Goal: Task Accomplishment & Management: Manage account settings

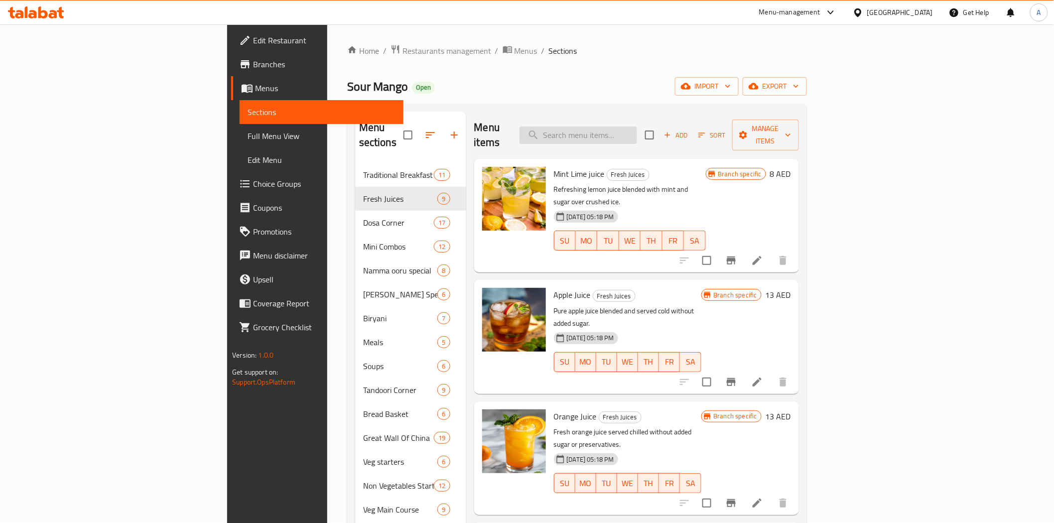
click at [637, 129] on input "search" at bounding box center [578, 134] width 118 height 17
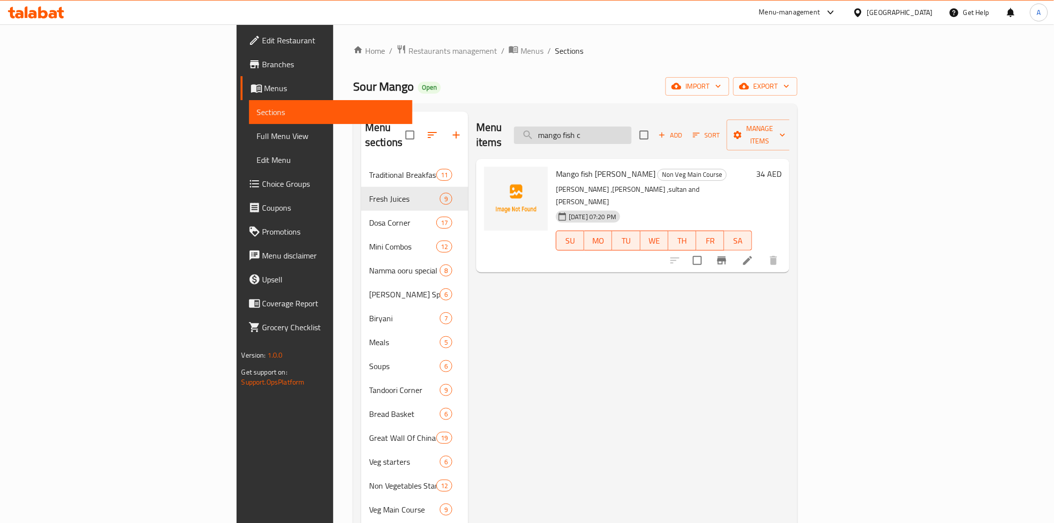
type input "mango fish cu"
click at [631, 131] on input "mango fish cu" at bounding box center [573, 134] width 118 height 17
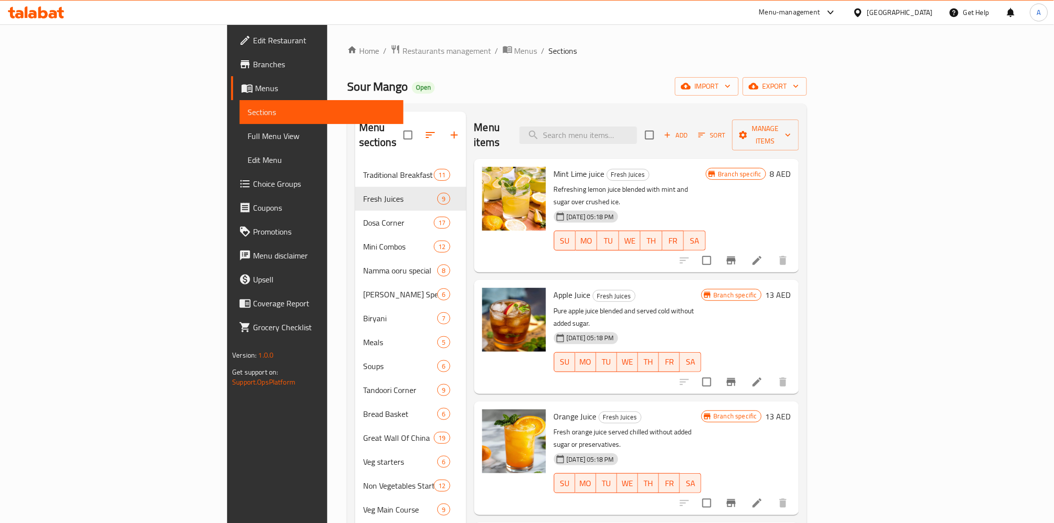
click at [649, 137] on div "Menu items Add Sort Manage items" at bounding box center [636, 135] width 325 height 47
click at [637, 126] on input "search" at bounding box center [578, 134] width 118 height 17
paste input "Lime Soda Sweet/Salt/Sweet&Salt"
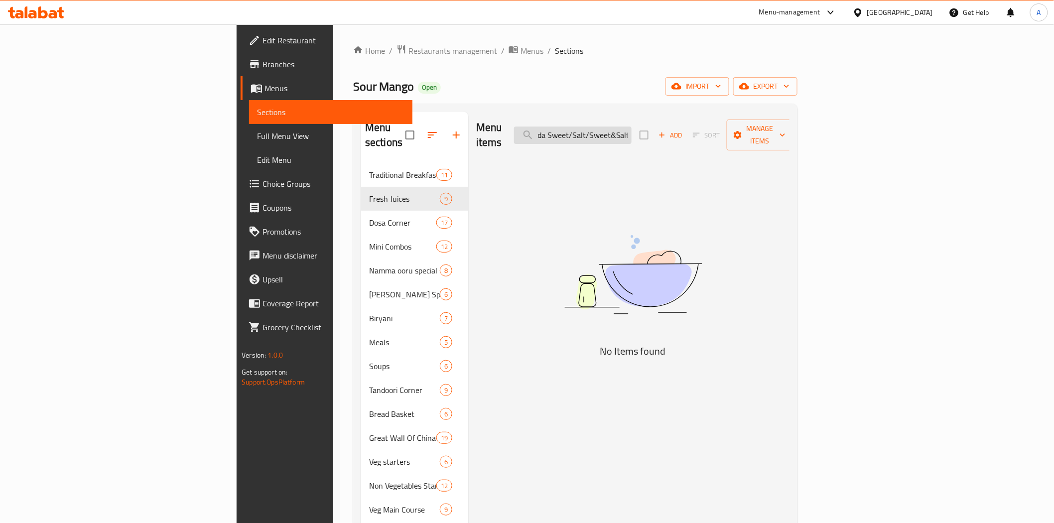
click at [631, 132] on input "Lime Soda Sweet/Salt/Sweet&Salt" at bounding box center [573, 134] width 118 height 17
paste input "Butter milk"
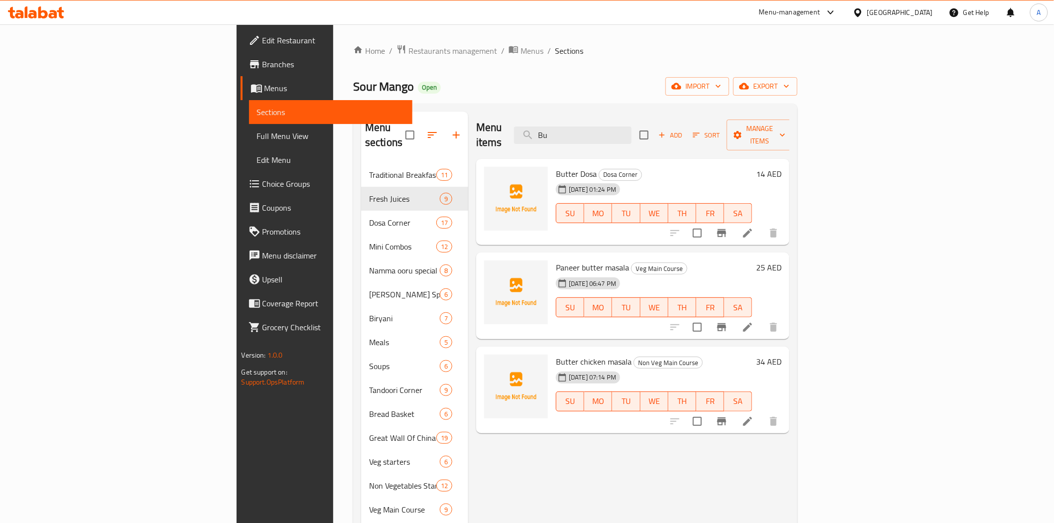
type input "B"
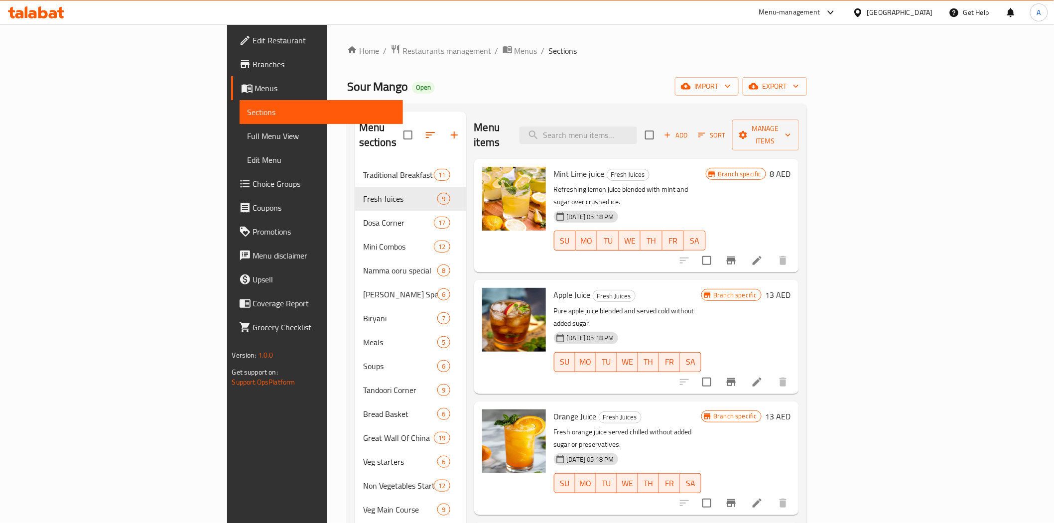
click at [562, 76] on div "Home / Restaurants management / Menus / Sections Sour Mango Open import export …" at bounding box center [577, 480] width 460 height 872
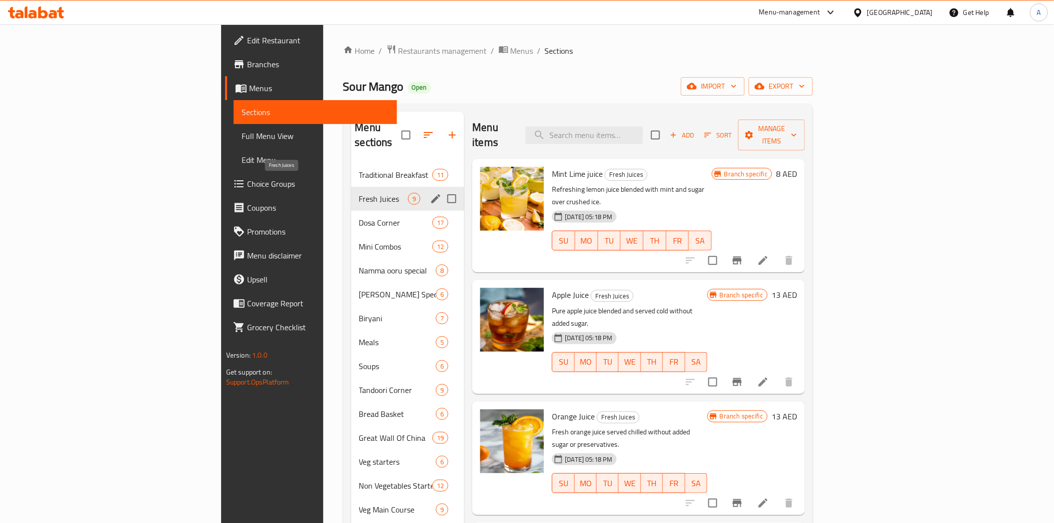
click at [359, 193] on span "Fresh Juices" at bounding box center [383, 199] width 49 height 12
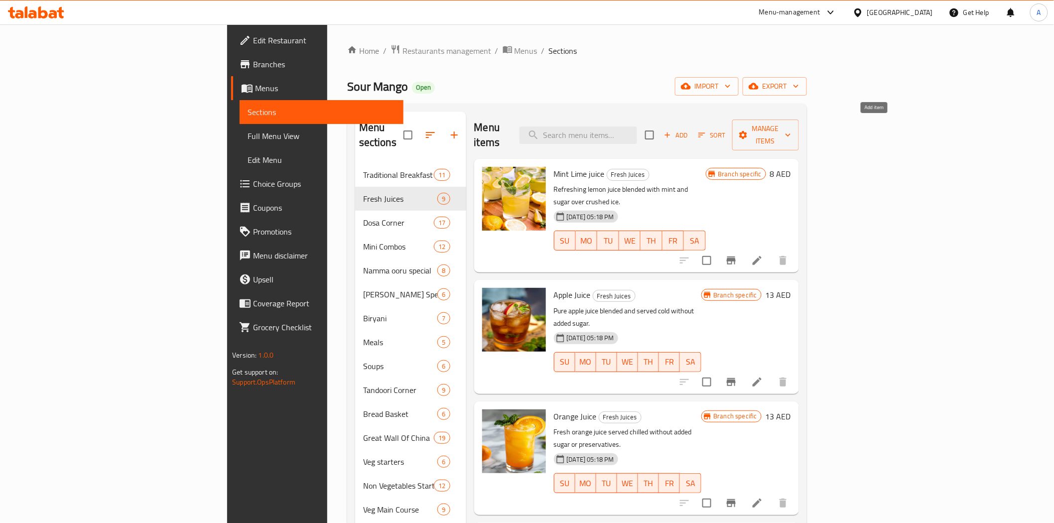
click at [689, 131] on span "Add" at bounding box center [675, 134] width 27 height 11
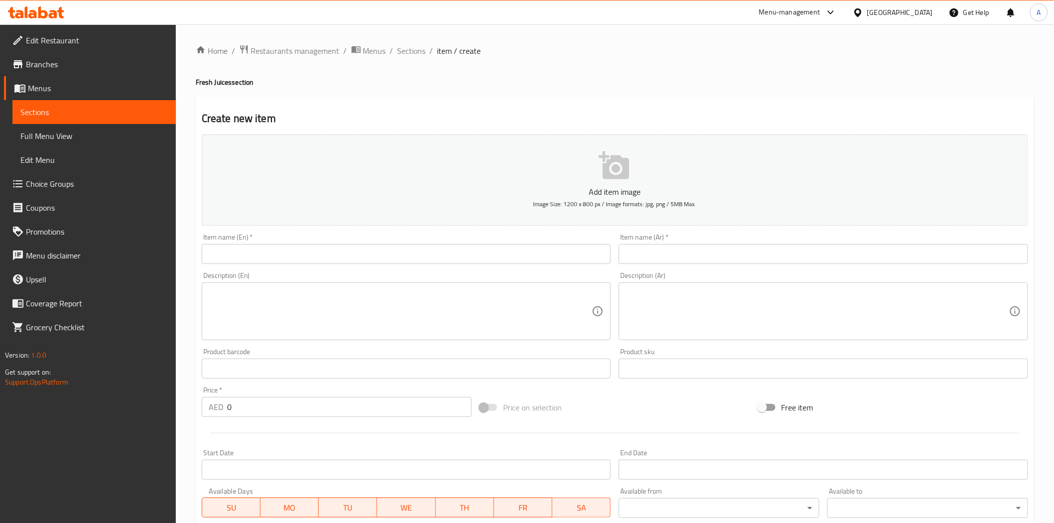
click at [506, 246] on input "text" at bounding box center [406, 254] width 409 height 20
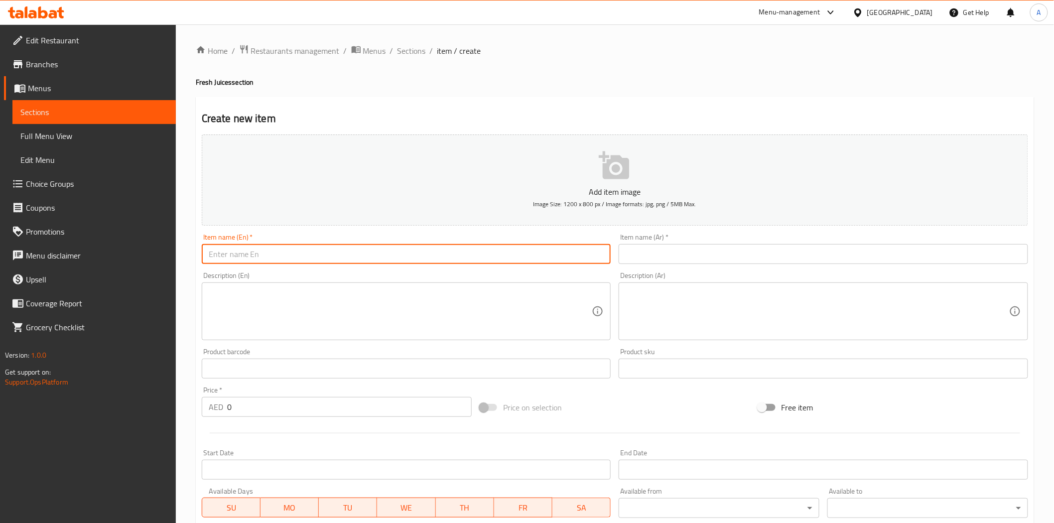
paste input "Butter milk"
type input "Butter milk"
click at [688, 247] on input "text" at bounding box center [823, 254] width 409 height 20
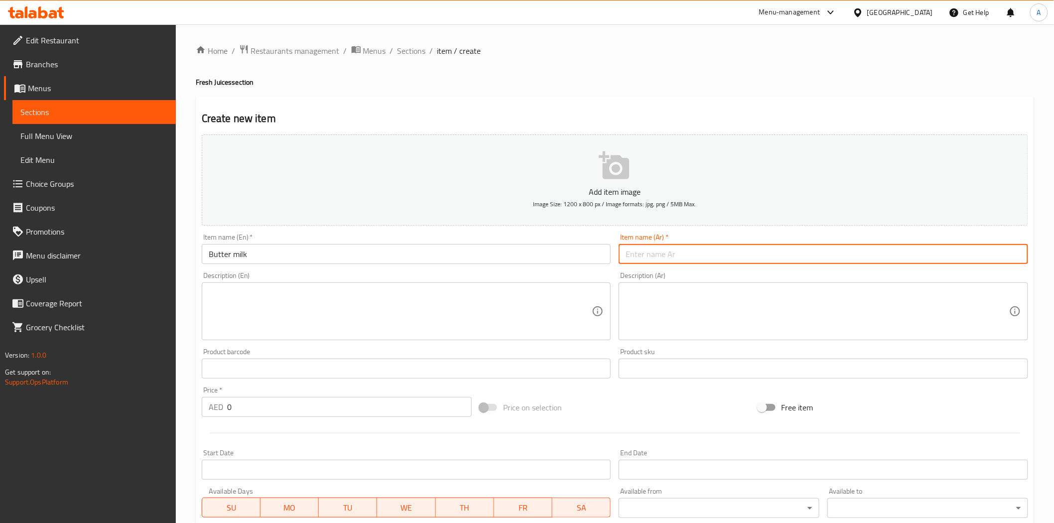
paste input "حليب الزبدة"
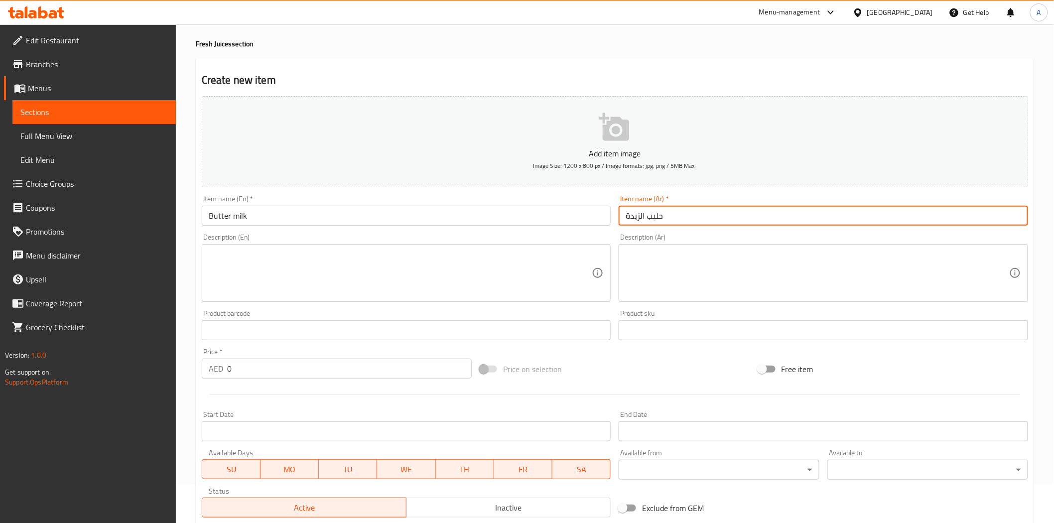
scroll to position [111, 0]
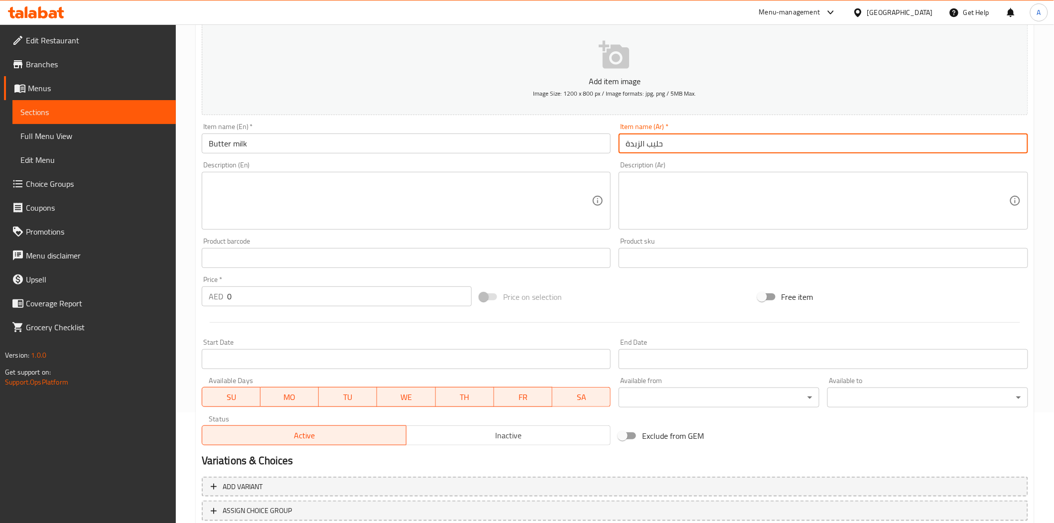
type input "حليب الزبدة"
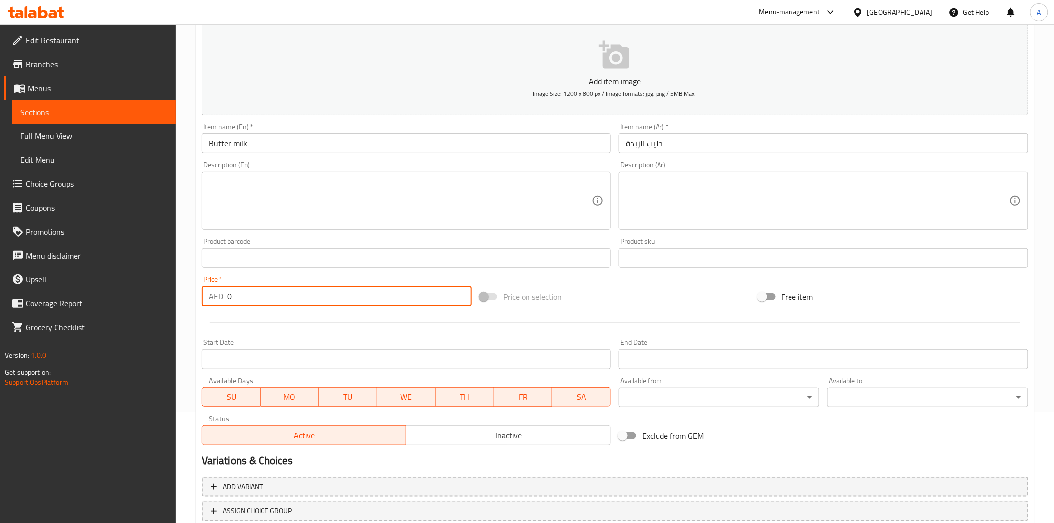
click at [407, 295] on input "0" at bounding box center [349, 296] width 245 height 20
type input "12"
click at [433, 314] on div at bounding box center [615, 322] width 834 height 24
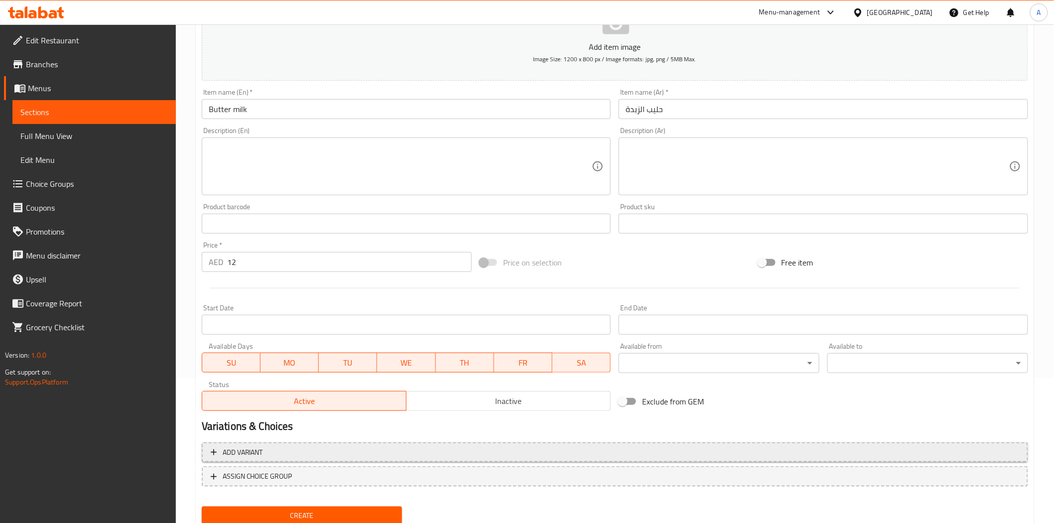
scroll to position [179, 0]
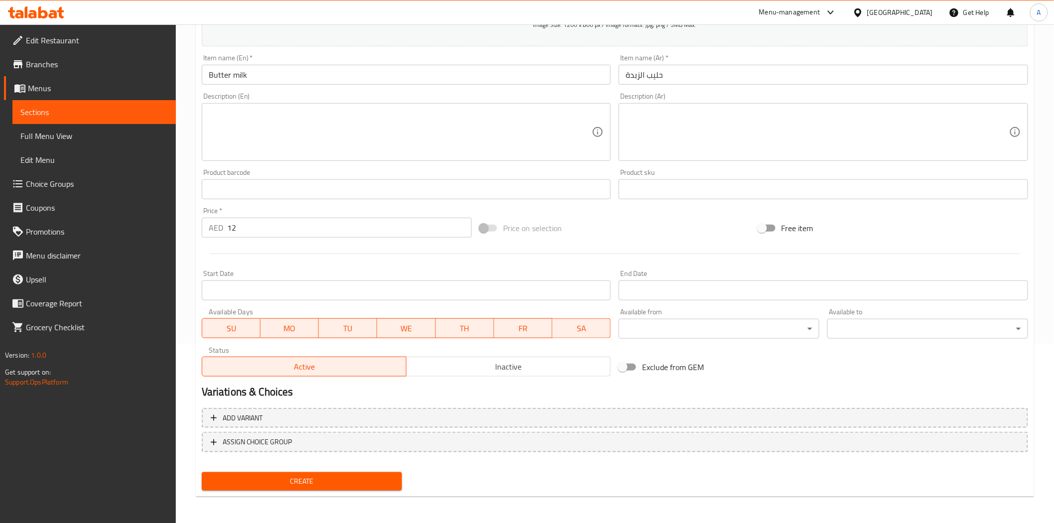
click at [355, 489] on div "Create" at bounding box center [302, 481] width 209 height 26
click at [357, 482] on span "Create" at bounding box center [302, 481] width 185 height 12
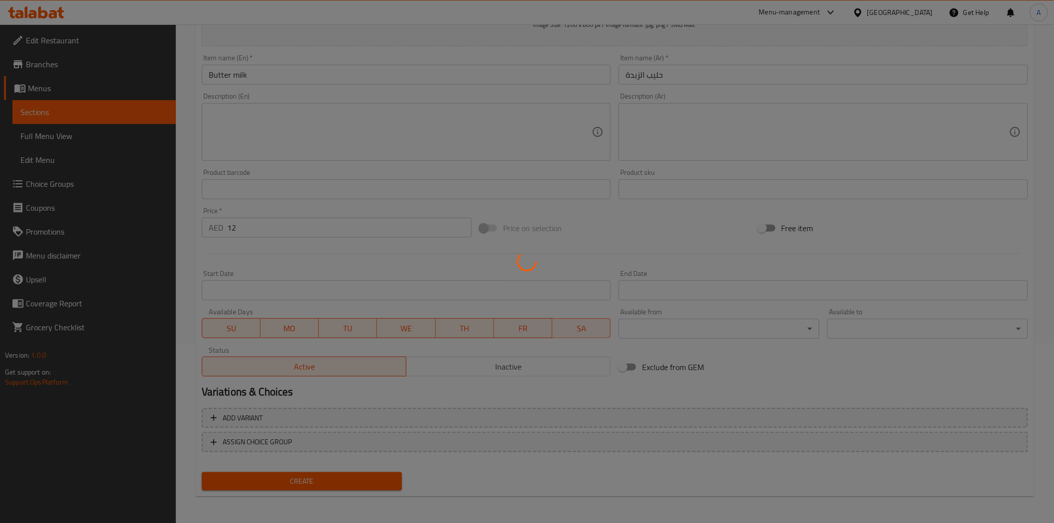
type input "0"
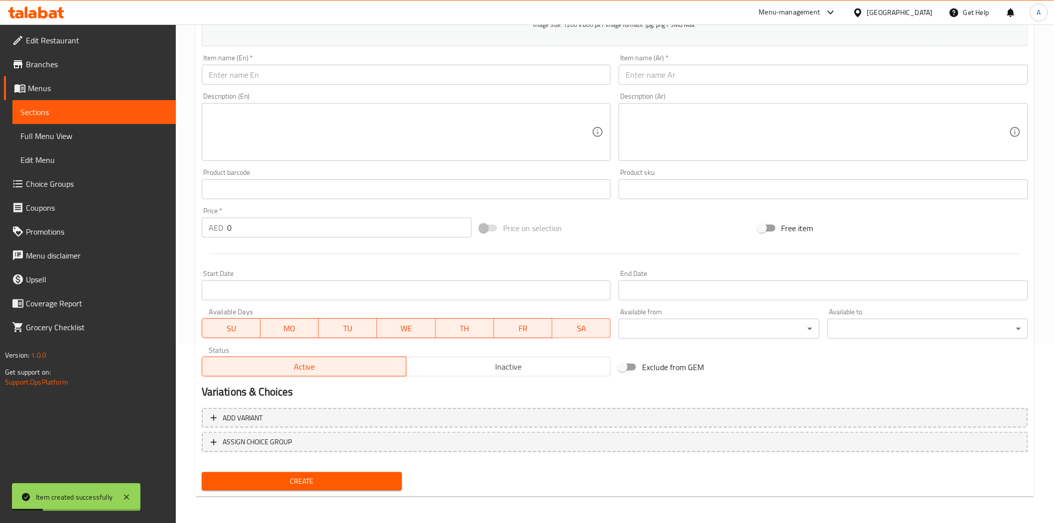
click at [548, 261] on div at bounding box center [615, 254] width 834 height 24
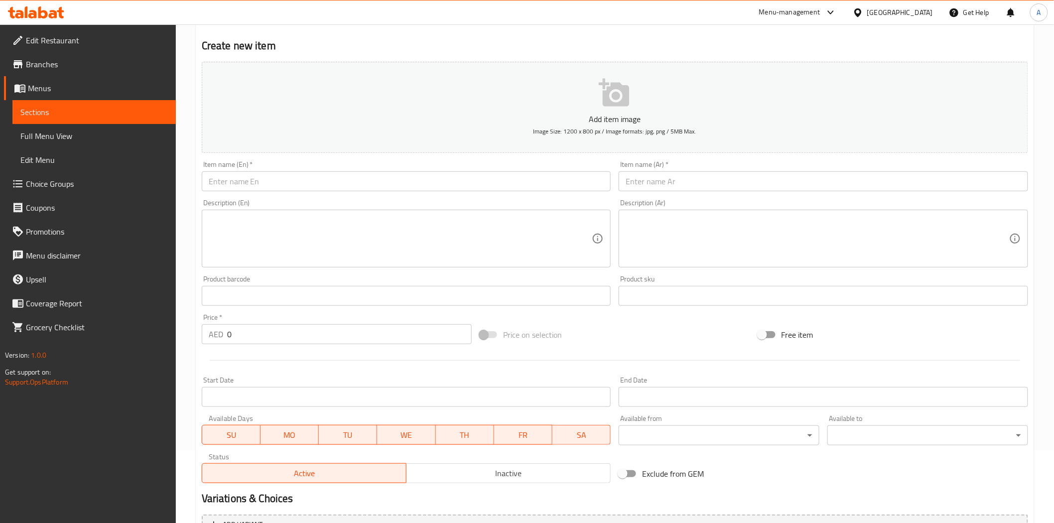
scroll to position [0, 0]
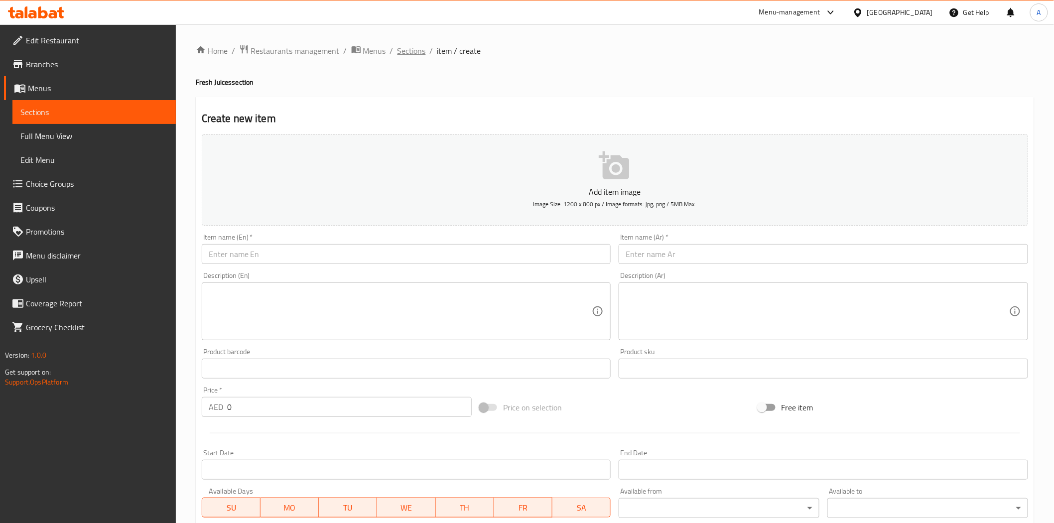
click at [419, 55] on span "Sections" at bounding box center [411, 51] width 28 height 12
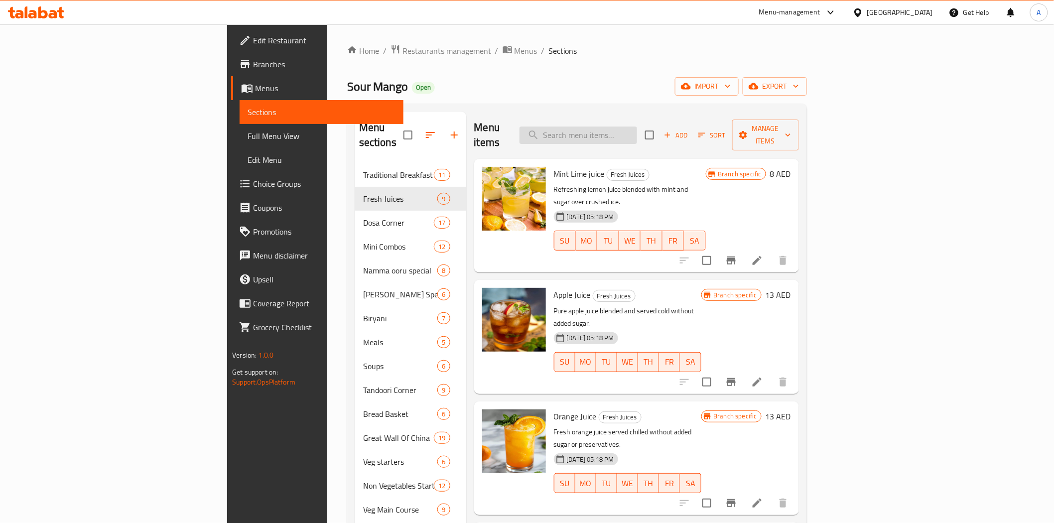
click at [636, 127] on input "search" at bounding box center [578, 134] width 118 height 17
paste input "Watermelon Lassi"
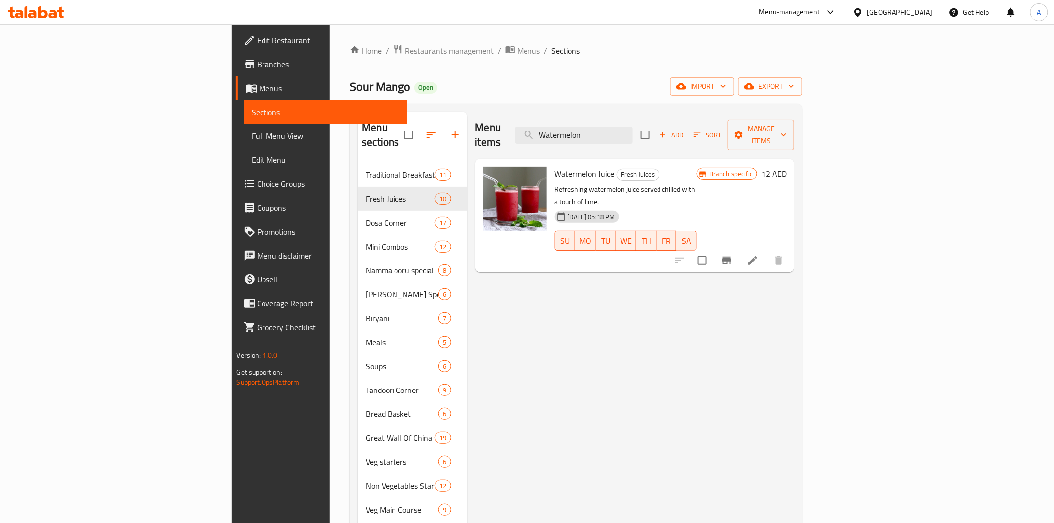
type input "Watermelon"
click at [733, 254] on icon "Branch-specific-item" at bounding box center [727, 260] width 12 height 12
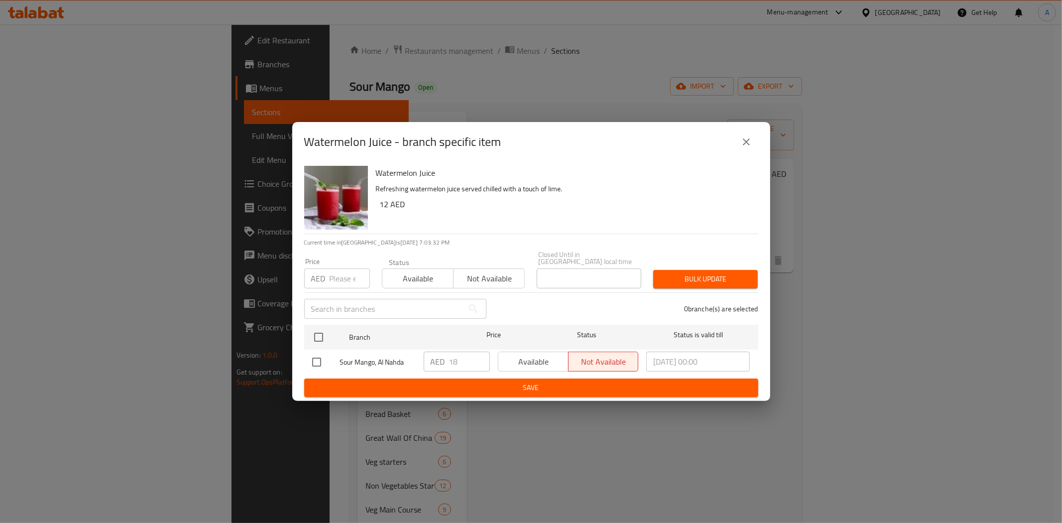
click at [775, 315] on div "Watermelon Juice - branch specific item Watermelon Juice Refreshing watermelon …" at bounding box center [531, 261] width 1062 height 523
click at [753, 132] on button "close" at bounding box center [747, 142] width 24 height 24
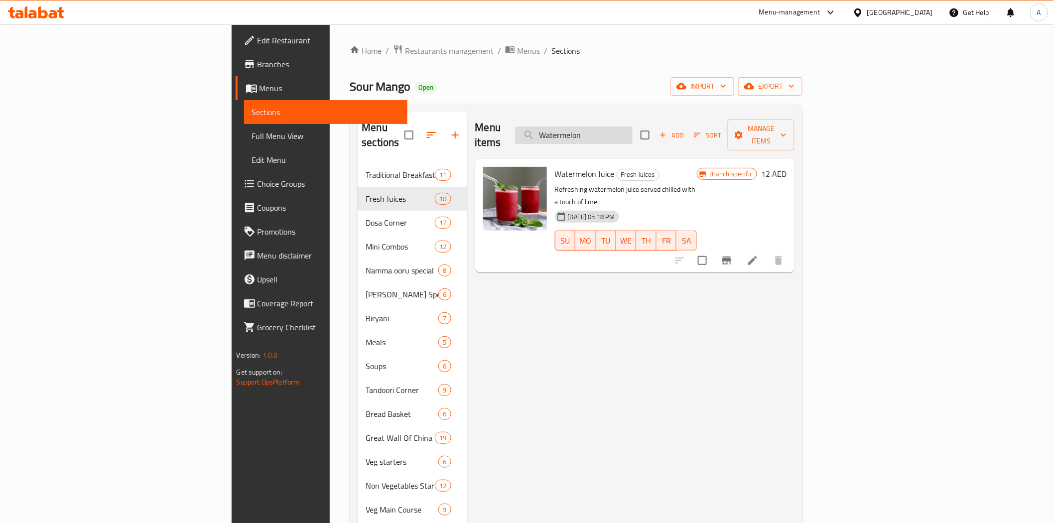
click at [632, 127] on input "Watermelon" at bounding box center [574, 134] width 118 height 17
click at [686, 72] on div "Home / Restaurants management / Menus / Sections Sour Mango Open import export …" at bounding box center [576, 480] width 453 height 872
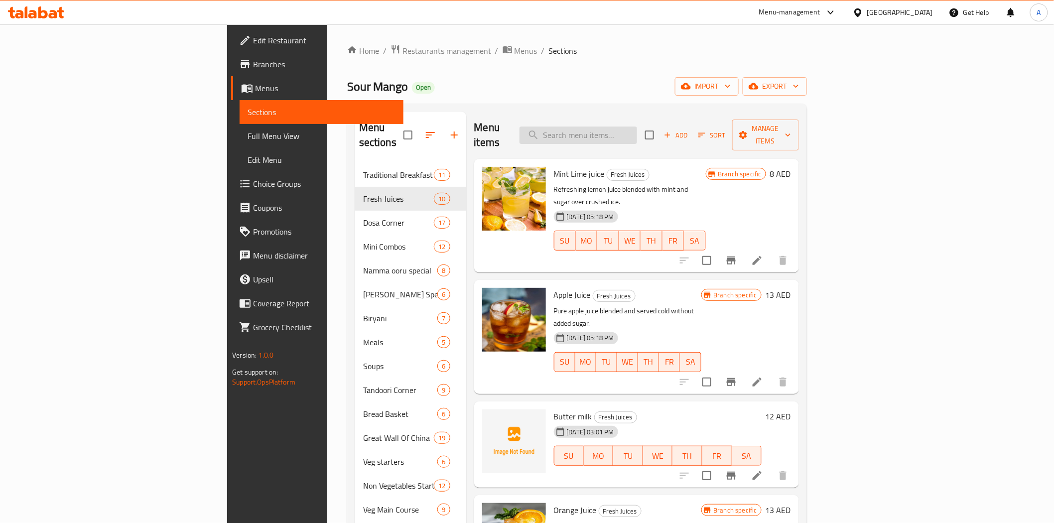
click at [637, 135] on input "search" at bounding box center [578, 134] width 118 height 17
paste input "Watermelon Lassi"
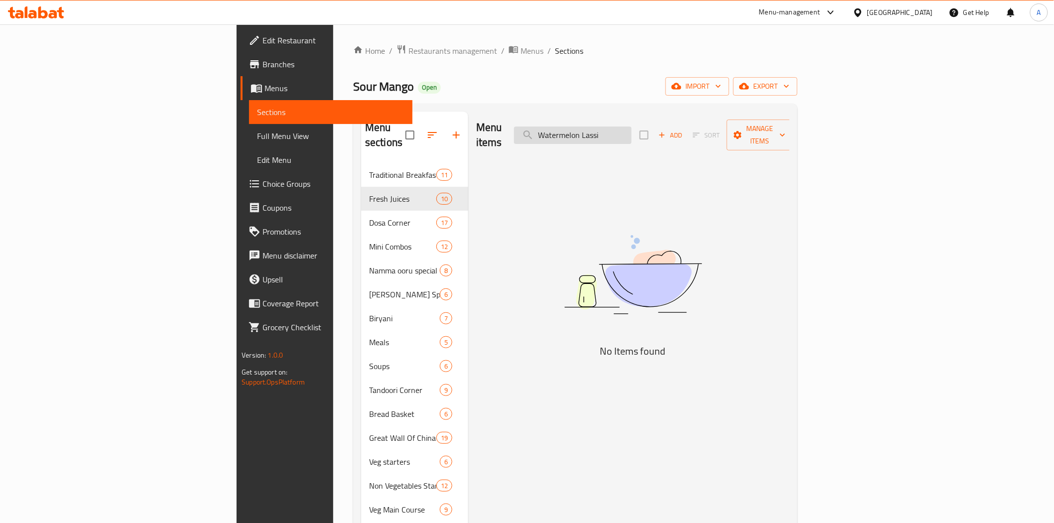
click at [631, 128] on input "Watermelon Lassi" at bounding box center [573, 134] width 118 height 17
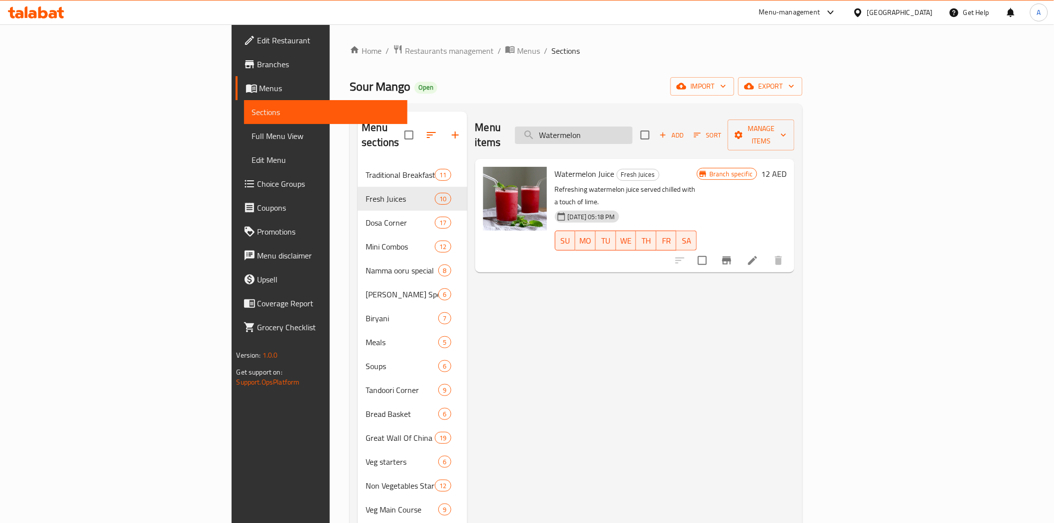
click at [632, 128] on input "Watermelon" at bounding box center [574, 134] width 118 height 17
paste input "Guava Lassi"
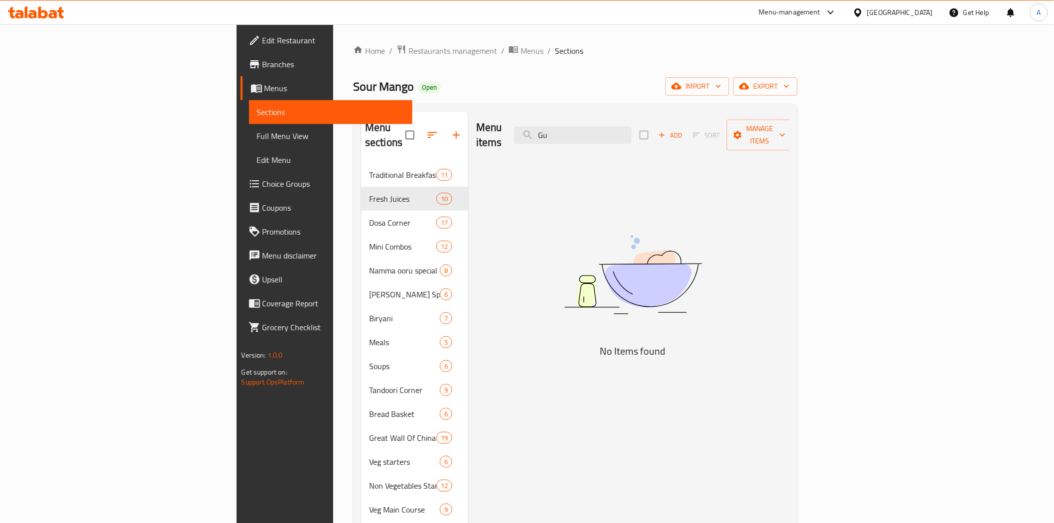
type input "G"
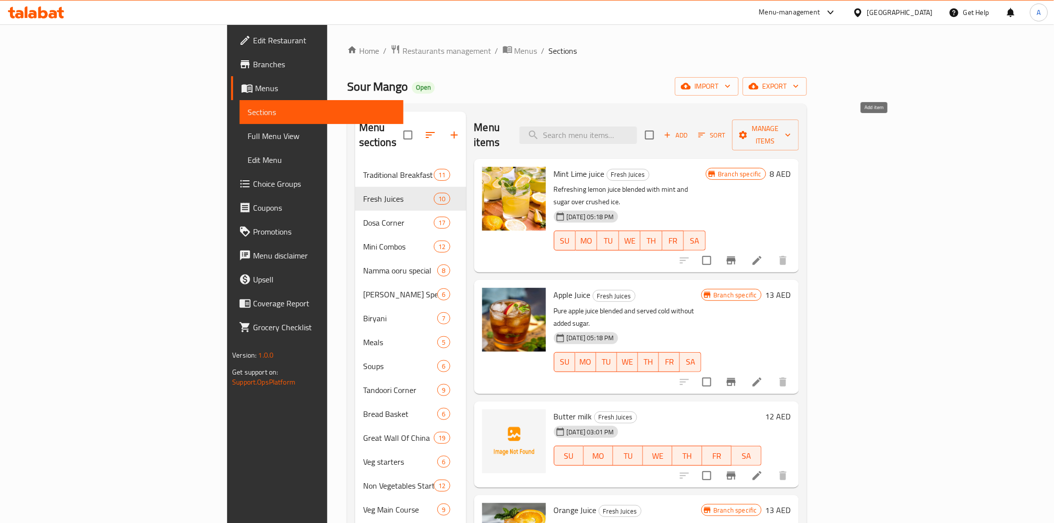
click at [689, 130] on span "Add" at bounding box center [675, 134] width 27 height 11
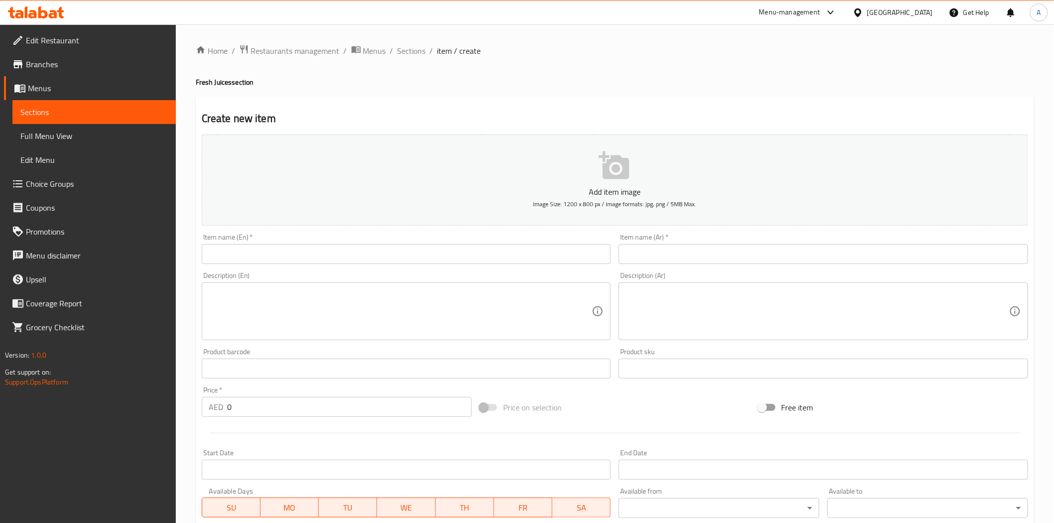
click at [518, 261] on input "text" at bounding box center [406, 254] width 409 height 20
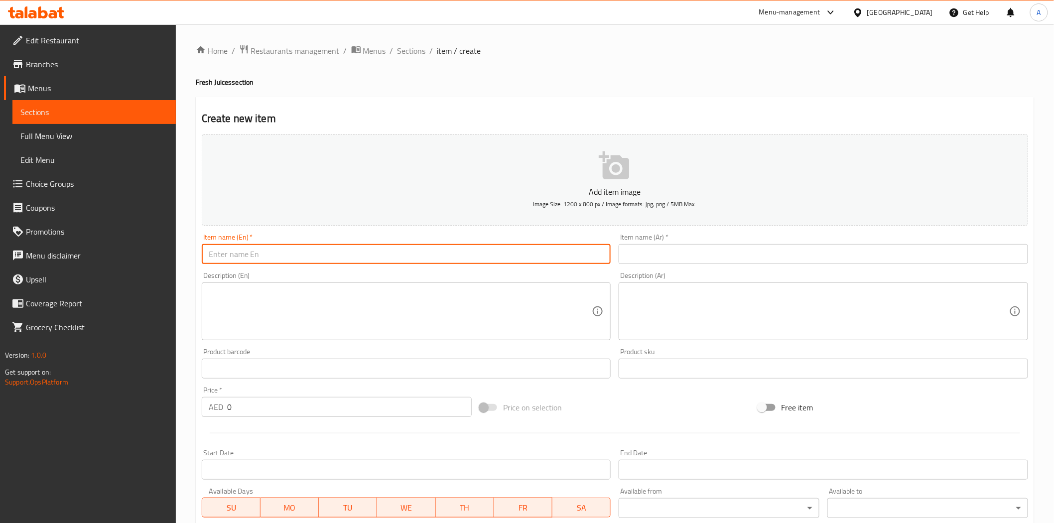
paste input "Guava Lassi"
type input "Guava Lassi"
click at [701, 261] on input "text" at bounding box center [823, 254] width 409 height 20
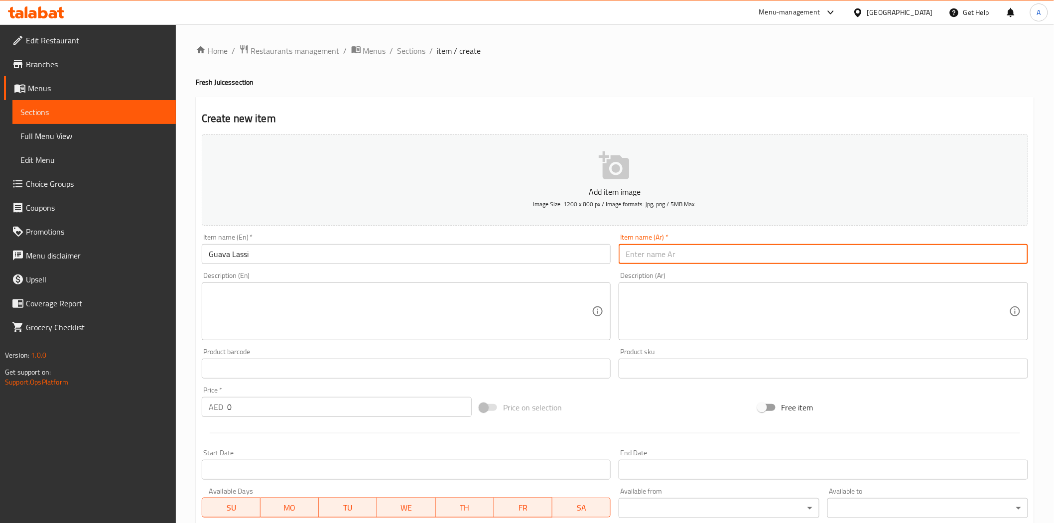
paste input "جوافة لاسي"
type input "جوافة لاسي"
click at [615, 410] on div "Price on selection" at bounding box center [615, 407] width 278 height 27
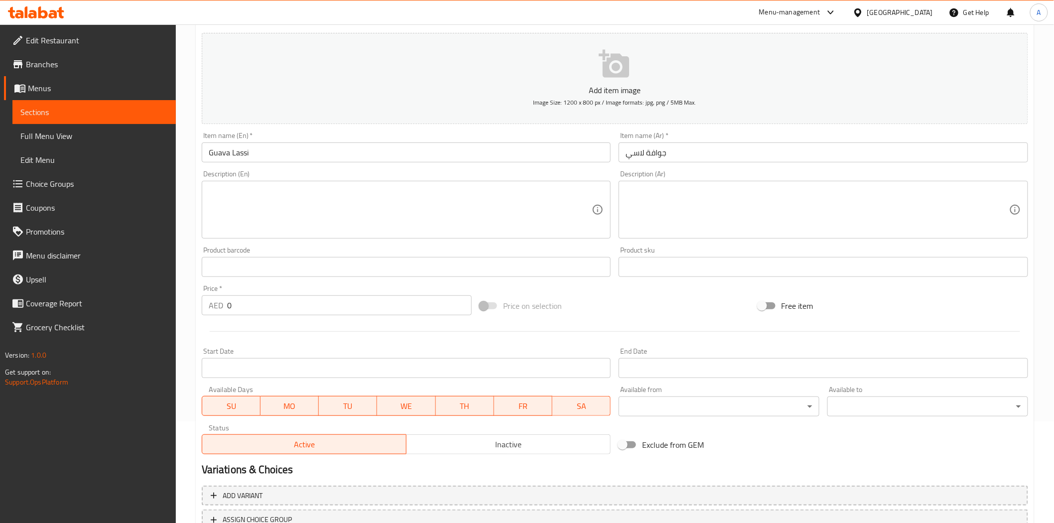
scroll to position [179, 0]
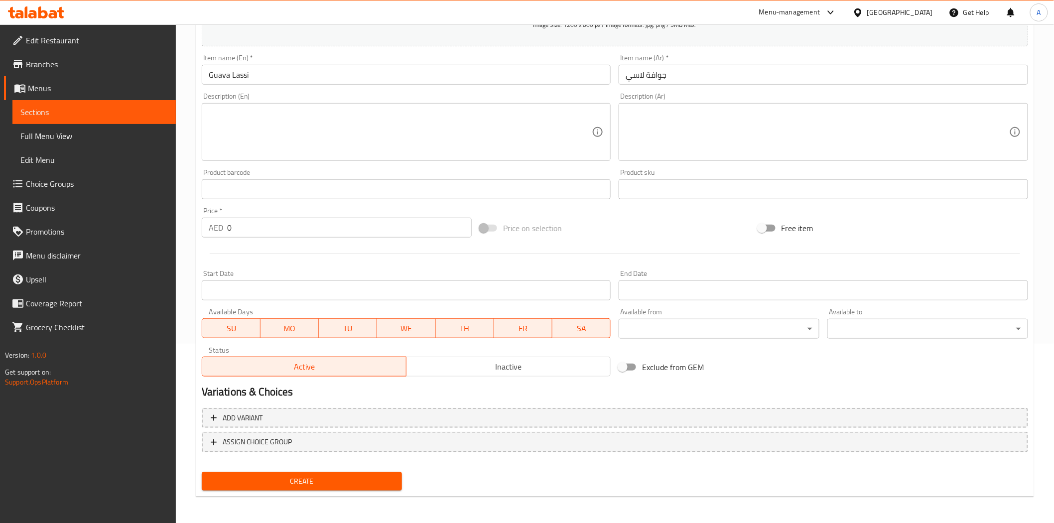
click at [277, 221] on input "0" at bounding box center [349, 228] width 245 height 20
type input "20"
click at [302, 257] on div at bounding box center [615, 254] width 834 height 24
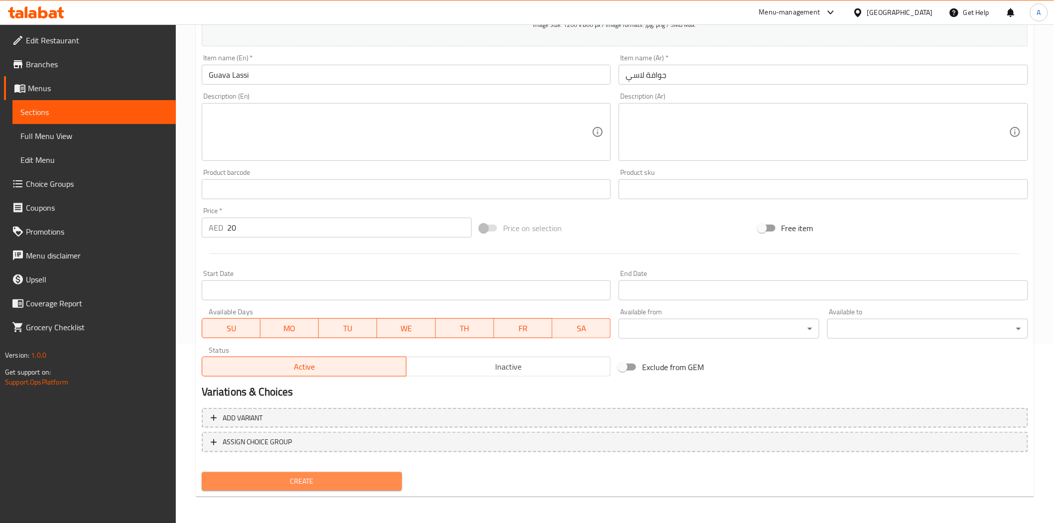
click at [296, 475] on span "Create" at bounding box center [302, 481] width 185 height 12
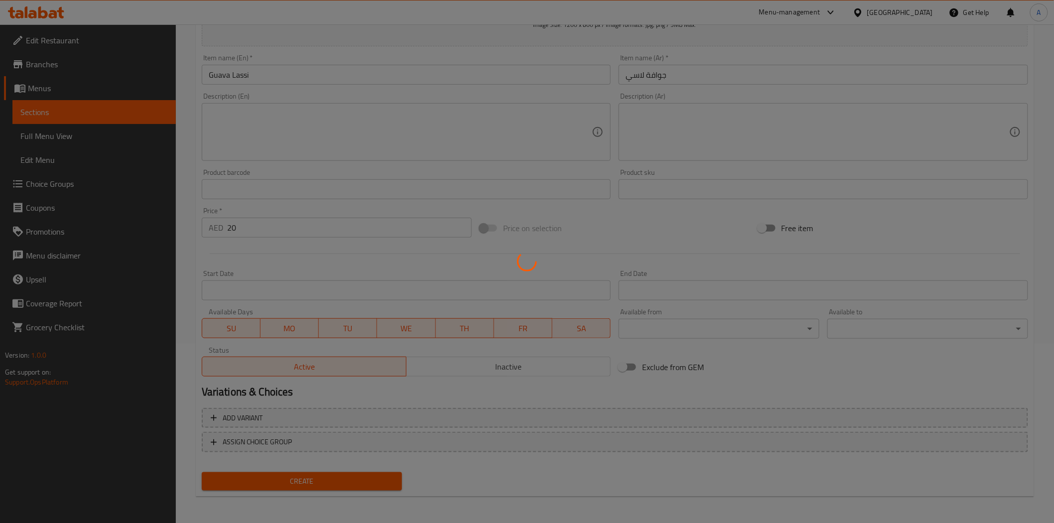
type input "0"
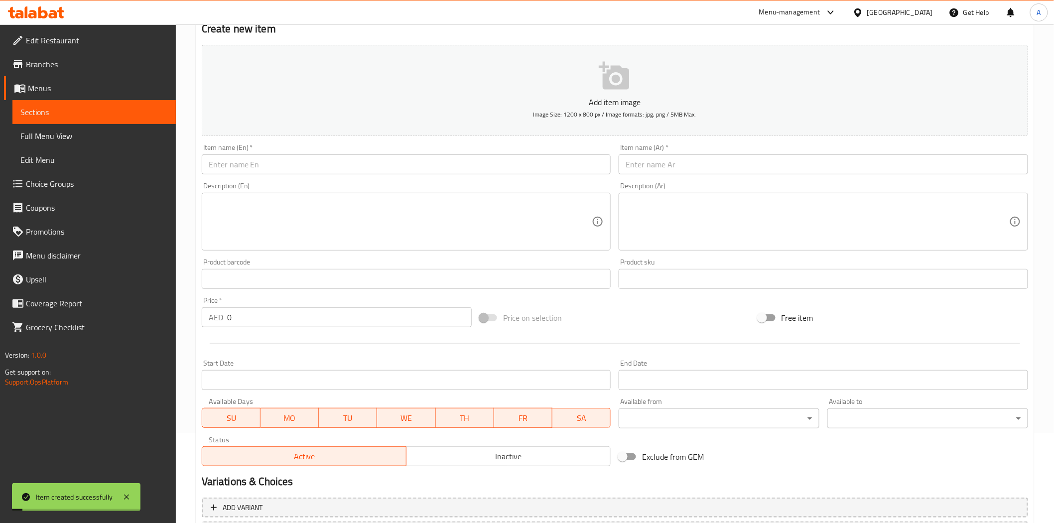
scroll to position [0, 0]
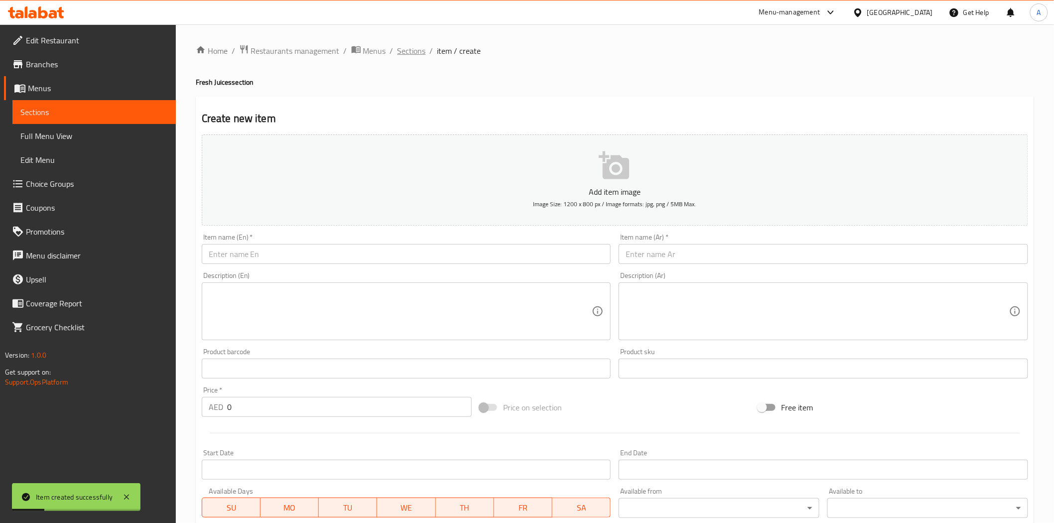
click at [405, 53] on span "Sections" at bounding box center [411, 51] width 28 height 12
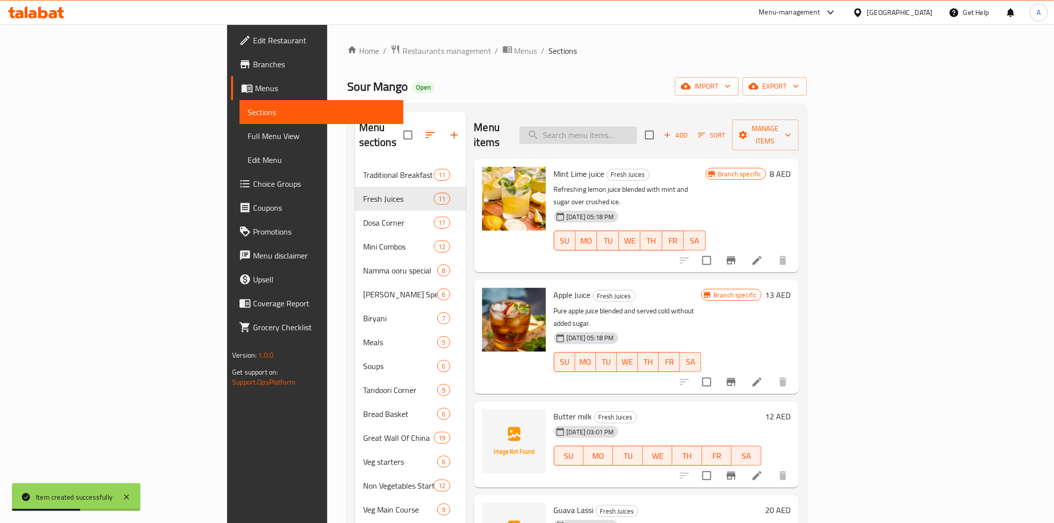
click at [637, 127] on input "search" at bounding box center [578, 134] width 118 height 17
paste input "[PERSON_NAME]"
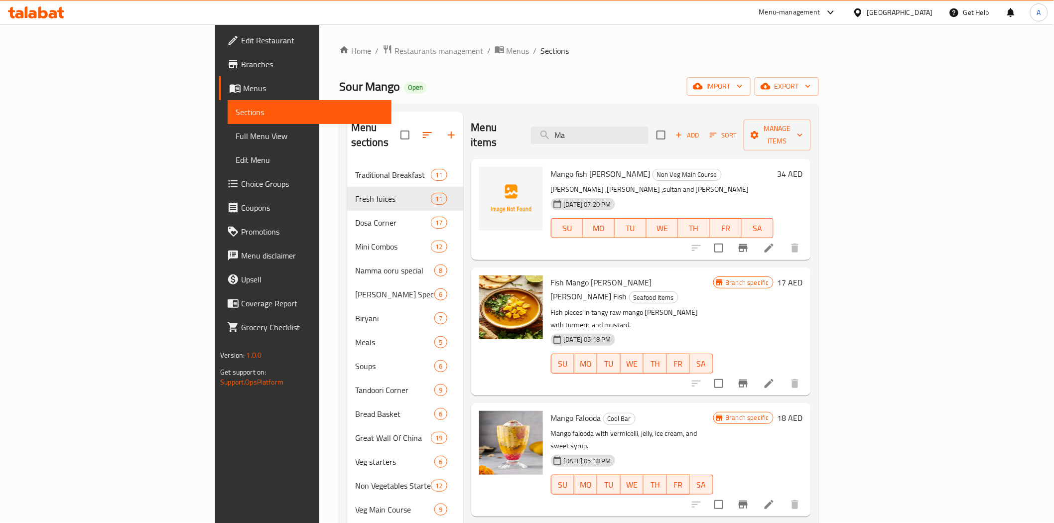
type input "M"
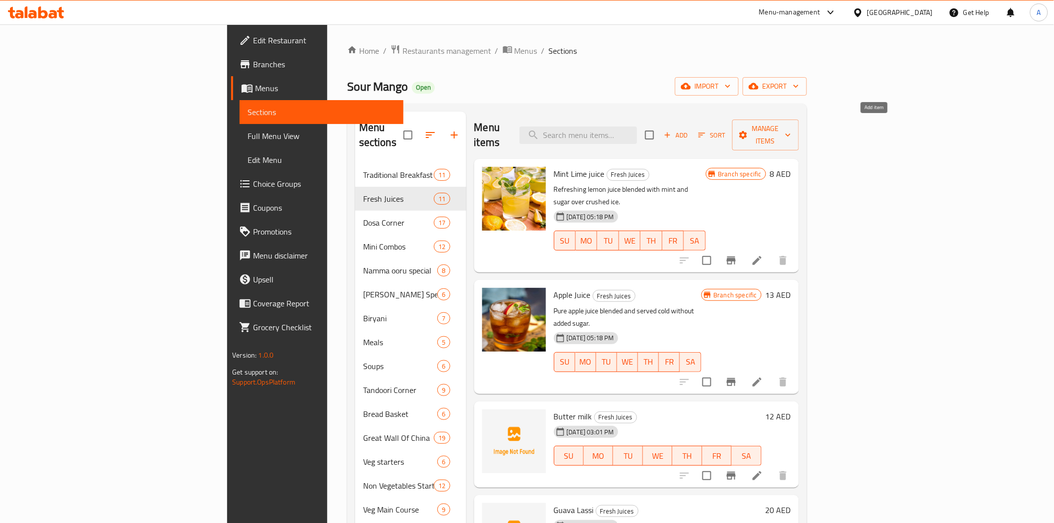
click at [672, 130] on icon "button" at bounding box center [667, 134] width 9 height 9
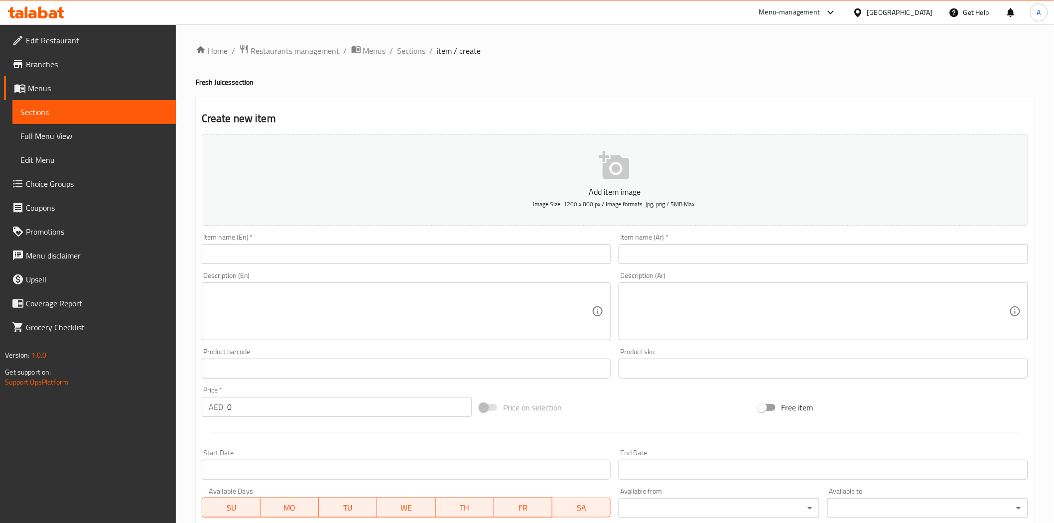
click at [545, 254] on input "text" at bounding box center [406, 254] width 409 height 20
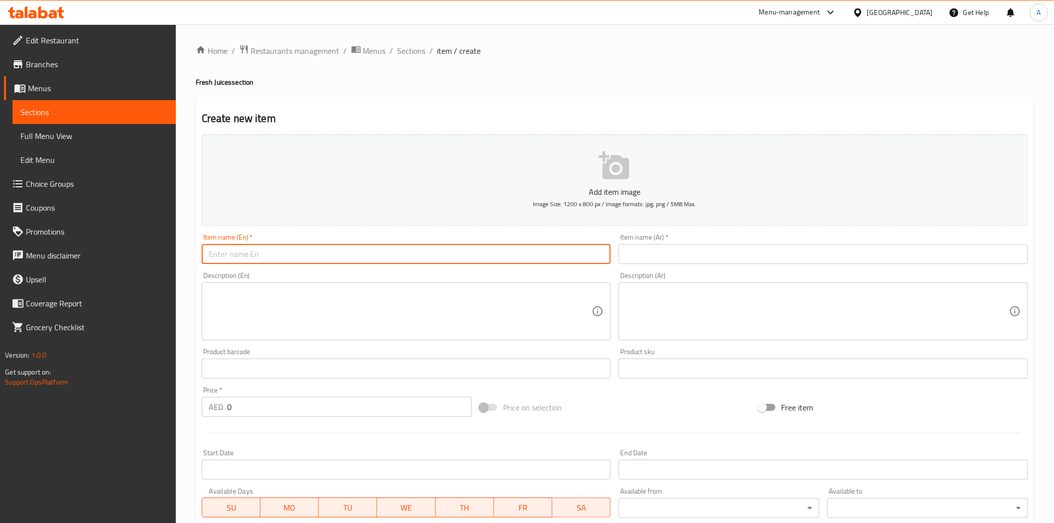
paste input "[PERSON_NAME]"
type input "[PERSON_NAME]"
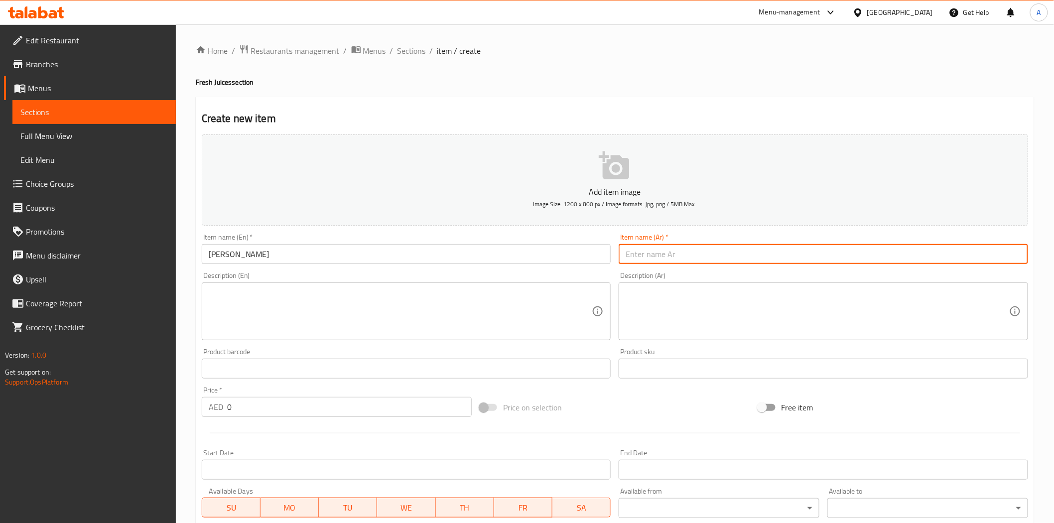
click at [654, 247] on input "text" at bounding box center [823, 254] width 409 height 20
paste input "مانجو لاسي"
type input "مانجو لاسي"
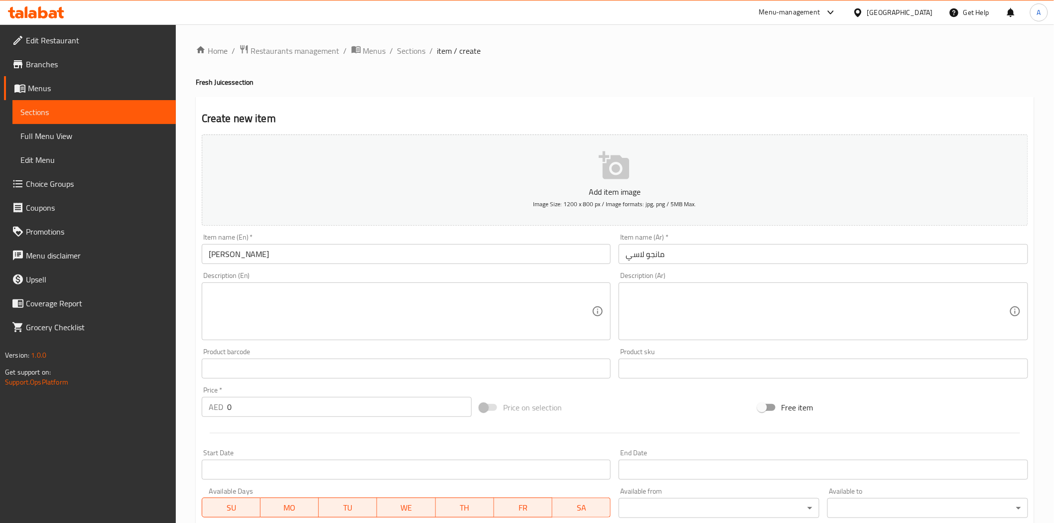
click at [594, 417] on div "Price on selection" at bounding box center [615, 407] width 278 height 27
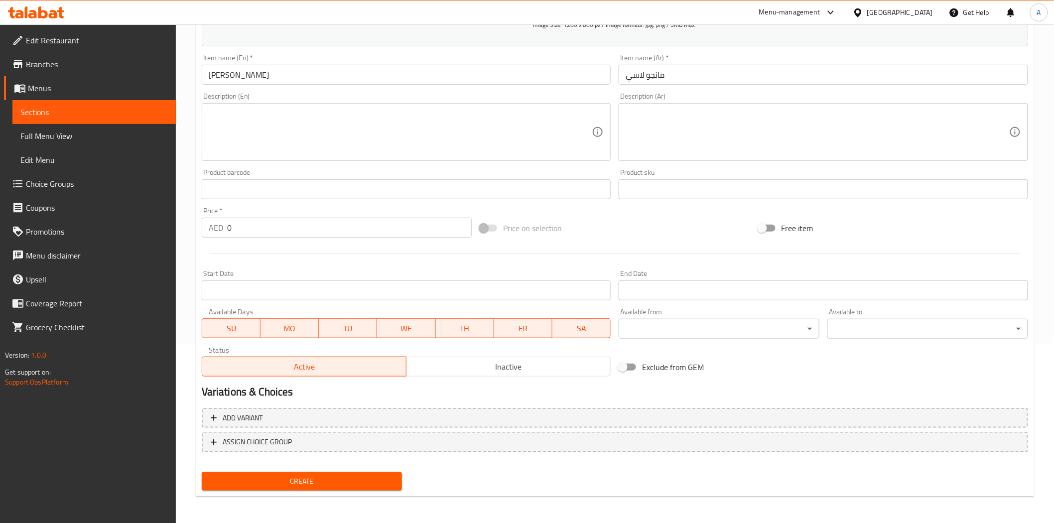
click at [277, 228] on input "0" at bounding box center [349, 228] width 245 height 20
type input "20"
click at [286, 240] on div "Price   * AED 20 Price *" at bounding box center [337, 222] width 278 height 38
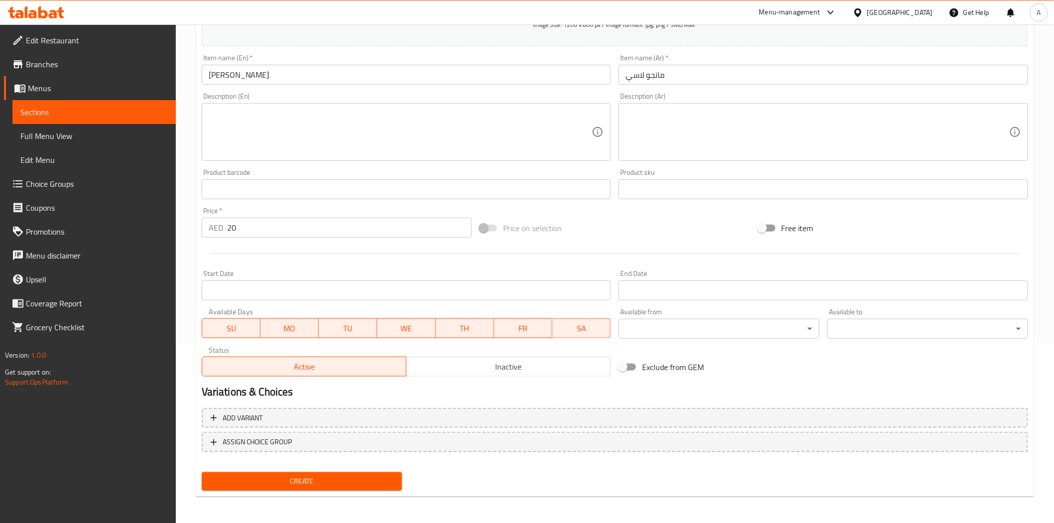
click at [325, 476] on span "Create" at bounding box center [302, 481] width 185 height 12
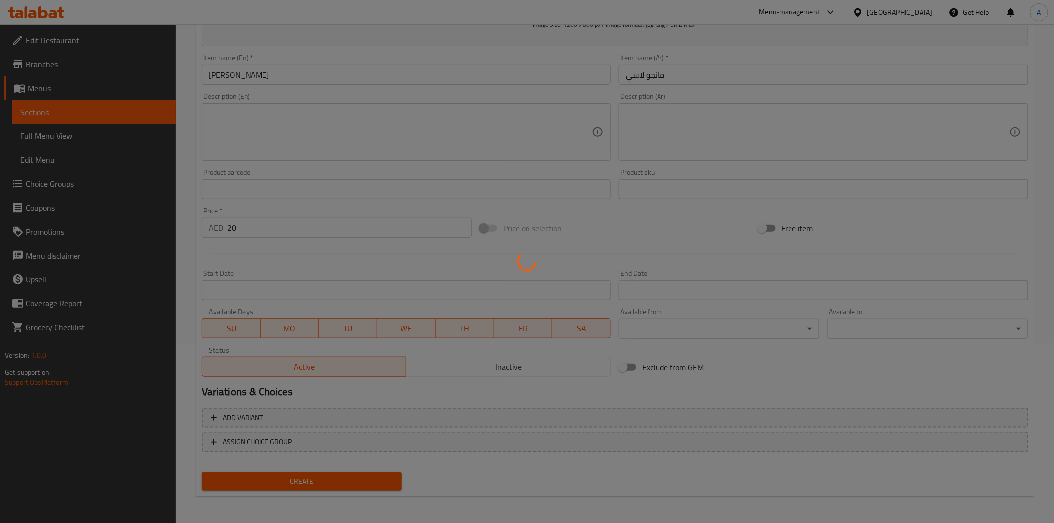
type input "0"
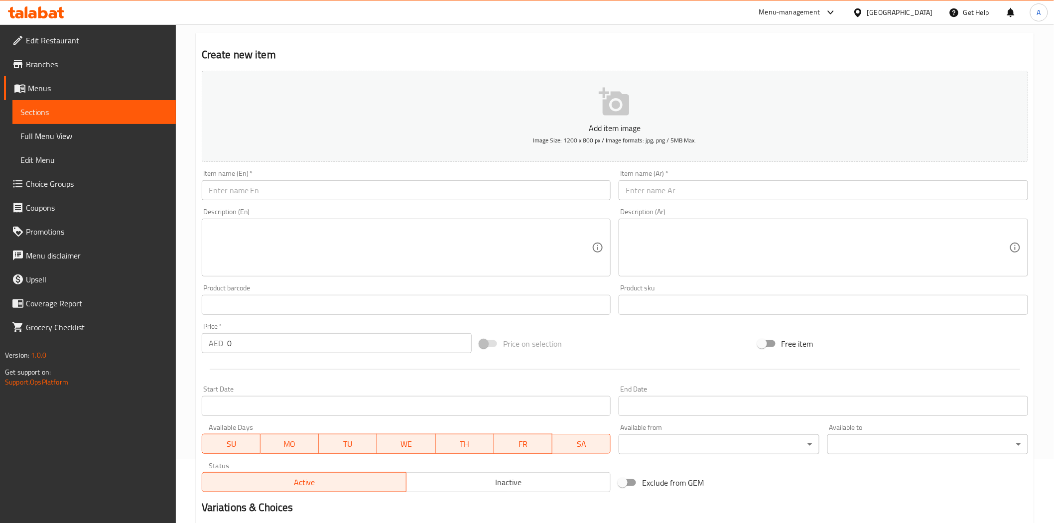
scroll to position [0, 0]
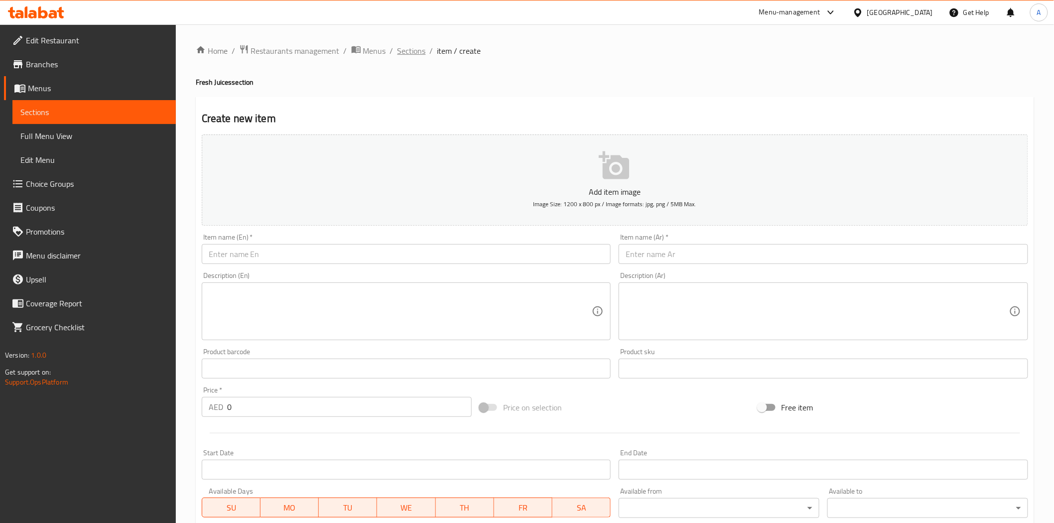
click at [409, 52] on span "Sections" at bounding box center [411, 51] width 28 height 12
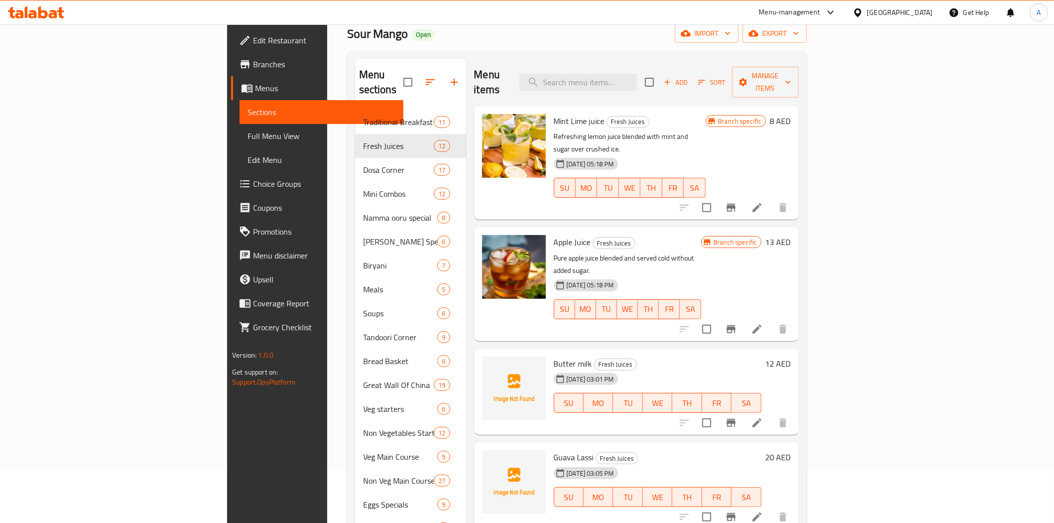
scroll to position [10, 0]
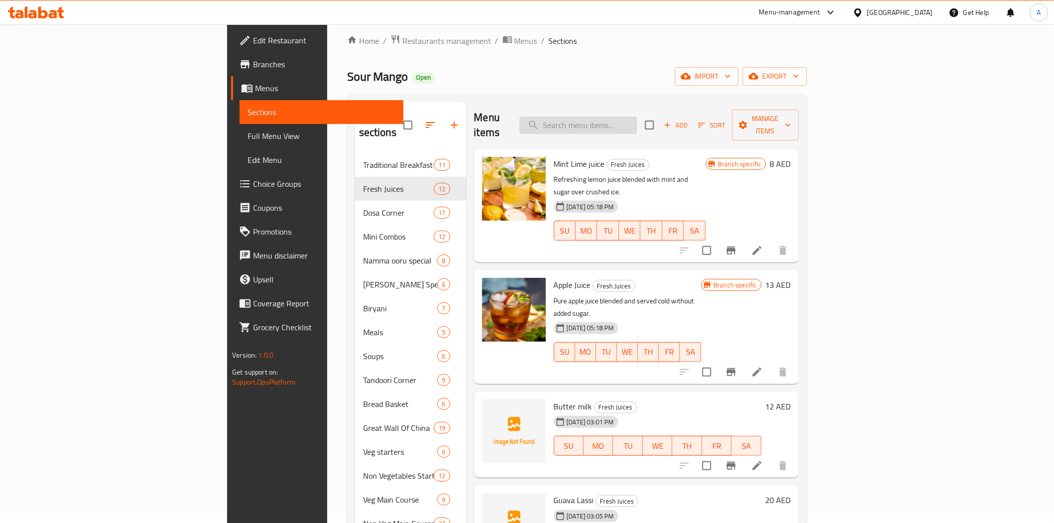
click at [637, 117] on input "search" at bounding box center [578, 125] width 118 height 17
paste input "[PERSON_NAME]"
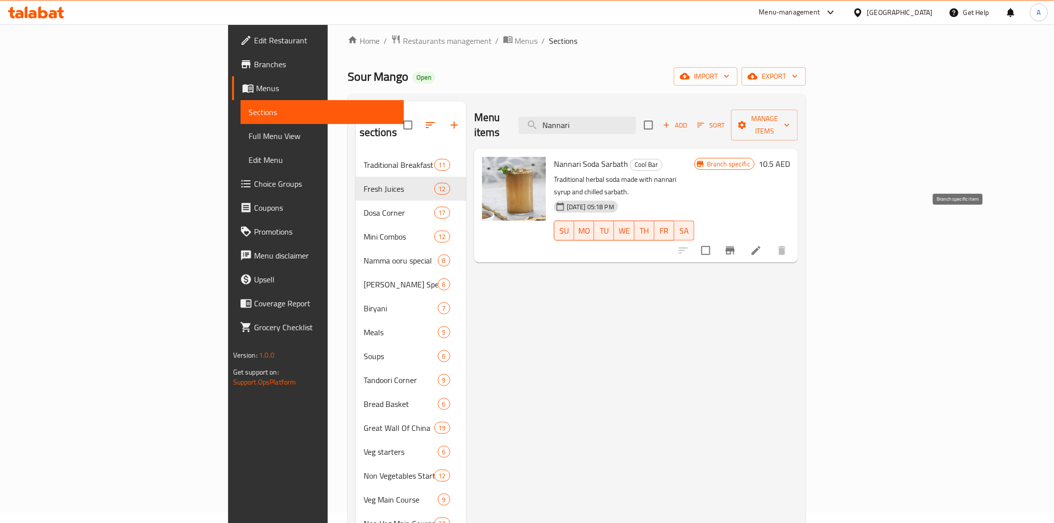
type input "Nannari"
click at [736, 245] on icon "Branch-specific-item" at bounding box center [730, 251] width 12 height 12
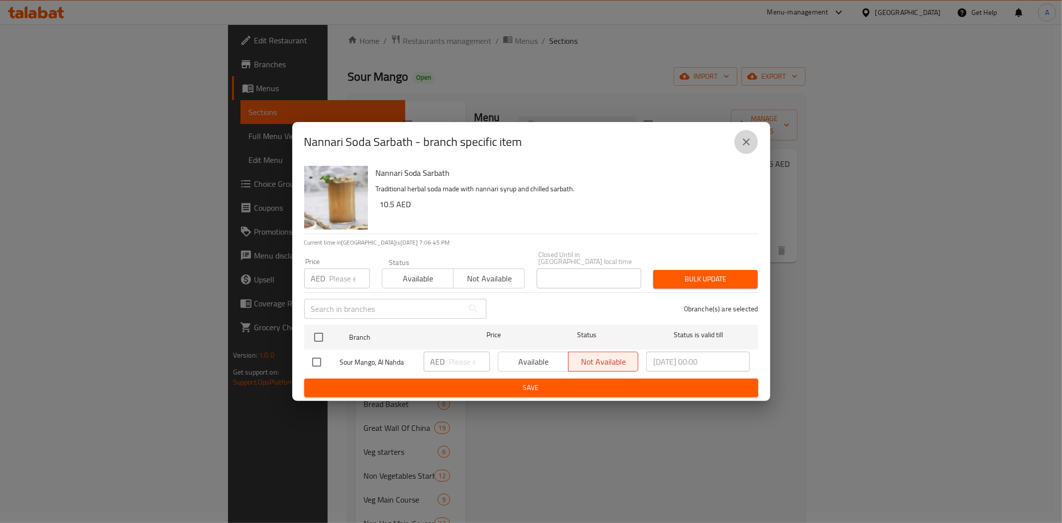
click at [746, 134] on button "close" at bounding box center [747, 142] width 24 height 24
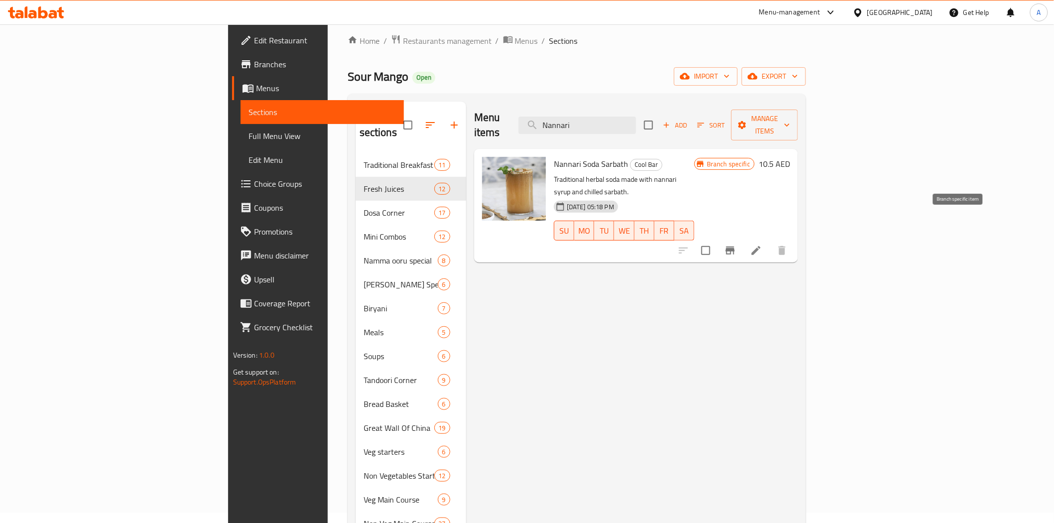
click at [735, 247] on icon "Branch-specific-item" at bounding box center [730, 251] width 9 height 8
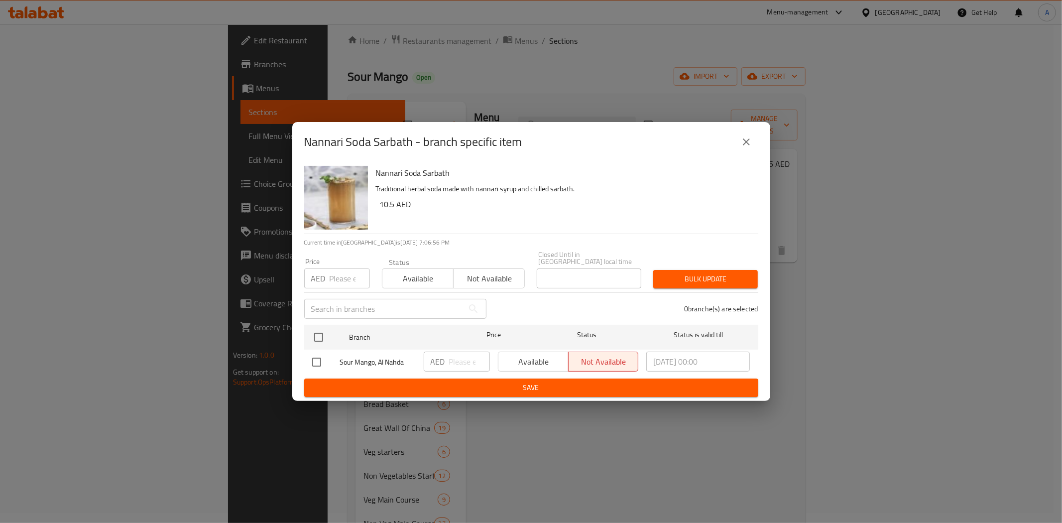
click at [351, 275] on input "number" at bounding box center [350, 278] width 40 height 20
type input "20"
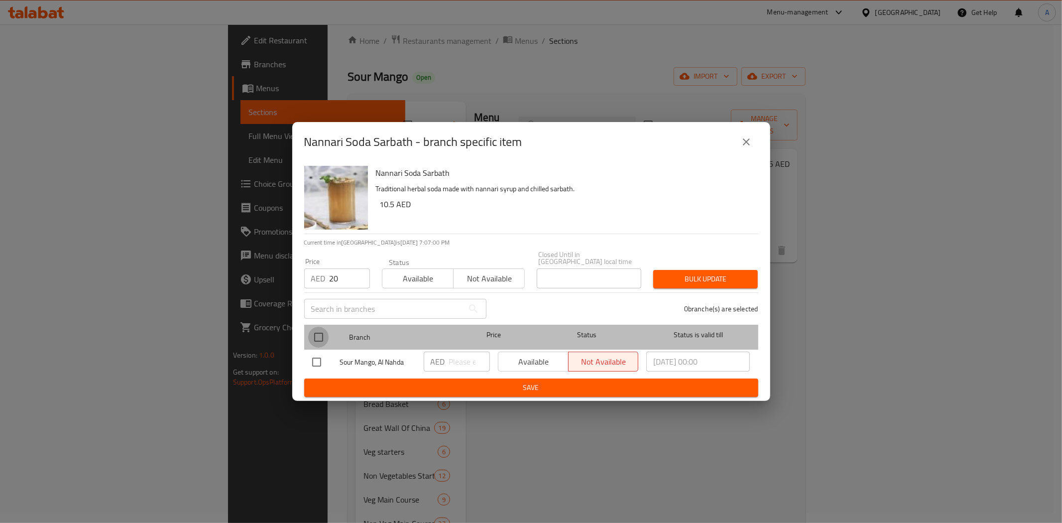
click at [319, 334] on input "checkbox" at bounding box center [318, 337] width 21 height 21
checkbox input "true"
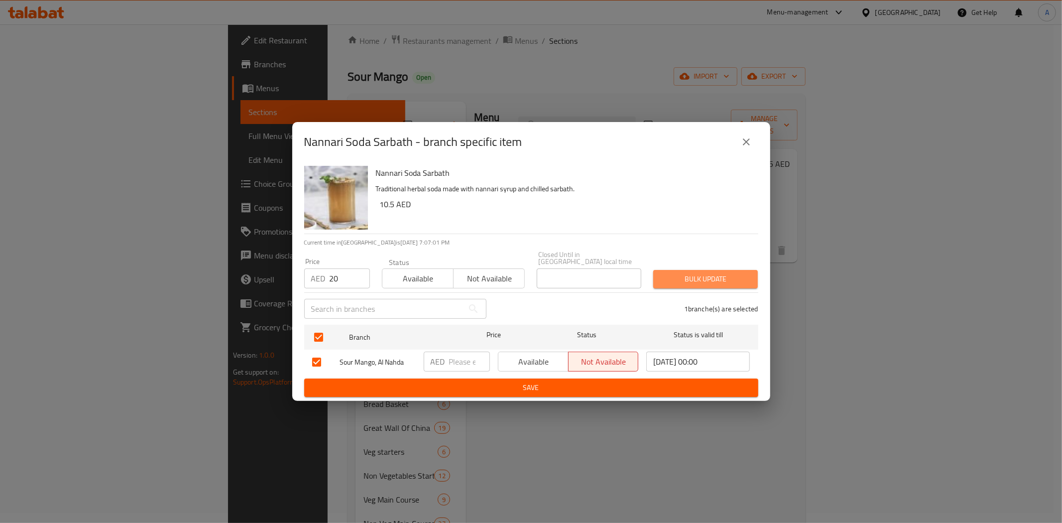
click at [681, 274] on span "Bulk update" at bounding box center [705, 279] width 89 height 12
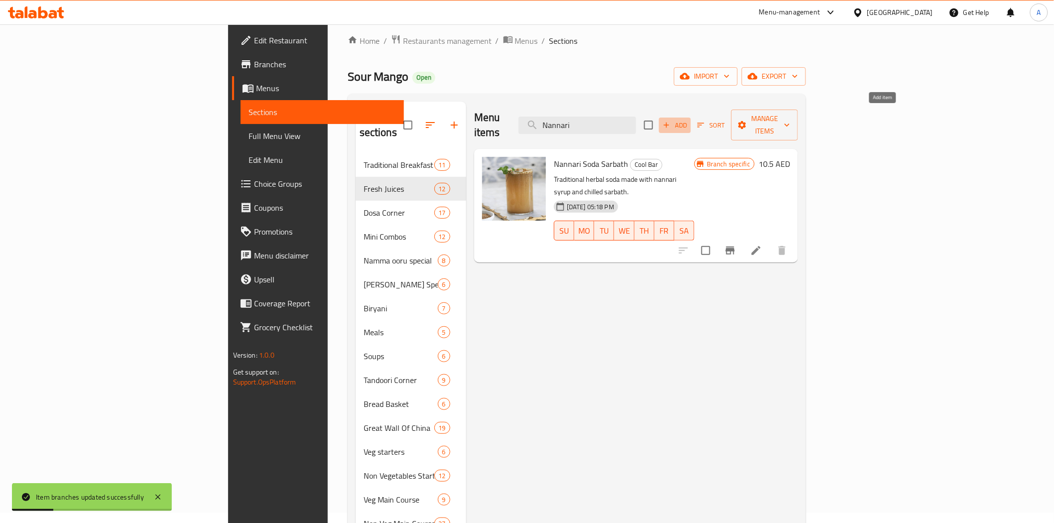
click at [688, 120] on span "Add" at bounding box center [674, 125] width 27 height 11
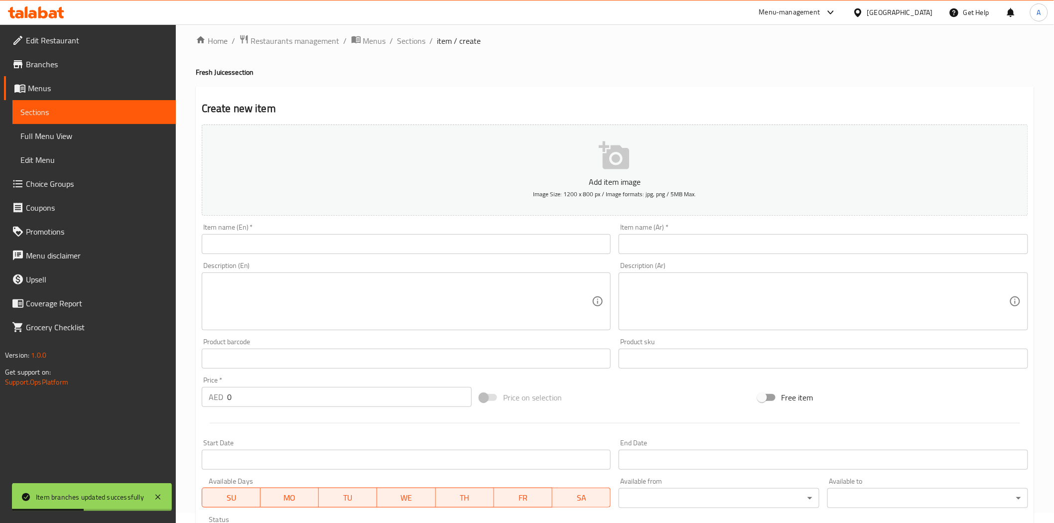
click at [454, 245] on input "text" at bounding box center [406, 244] width 409 height 20
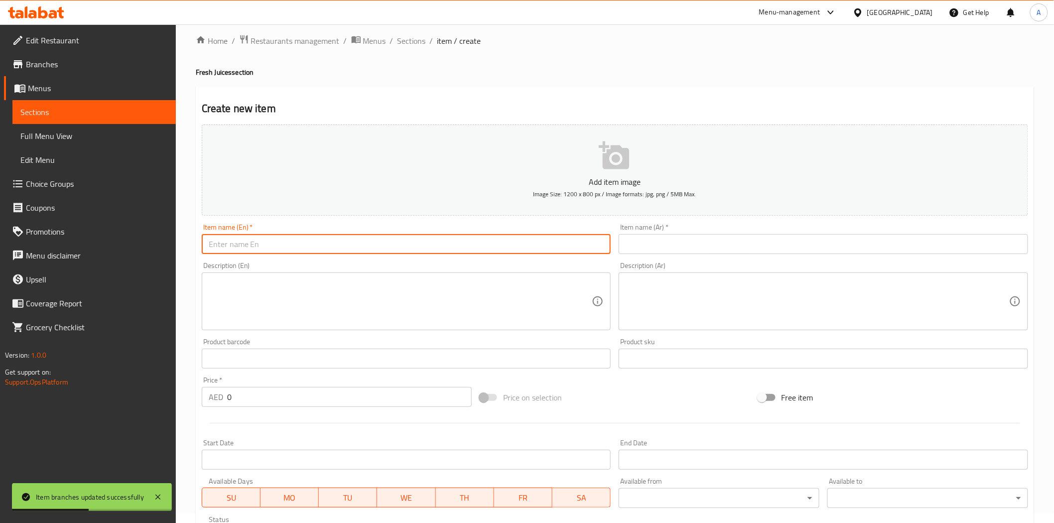
paste input "[PERSON_NAME]"
type input "[PERSON_NAME]"
click at [518, 77] on div "Home / Restaurants management / Menus / Sections / item / create Fresh Juices s…" at bounding box center [615, 353] width 838 height 639
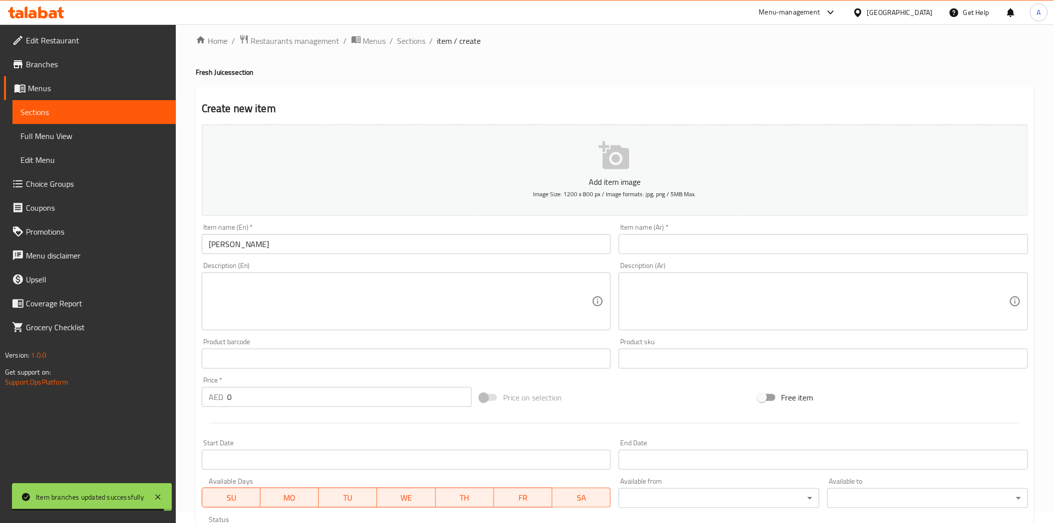
click at [664, 232] on div "Item name (Ar)   * Item name (Ar) *" at bounding box center [823, 239] width 409 height 30
click at [671, 241] on input "text" at bounding box center [823, 244] width 409 height 20
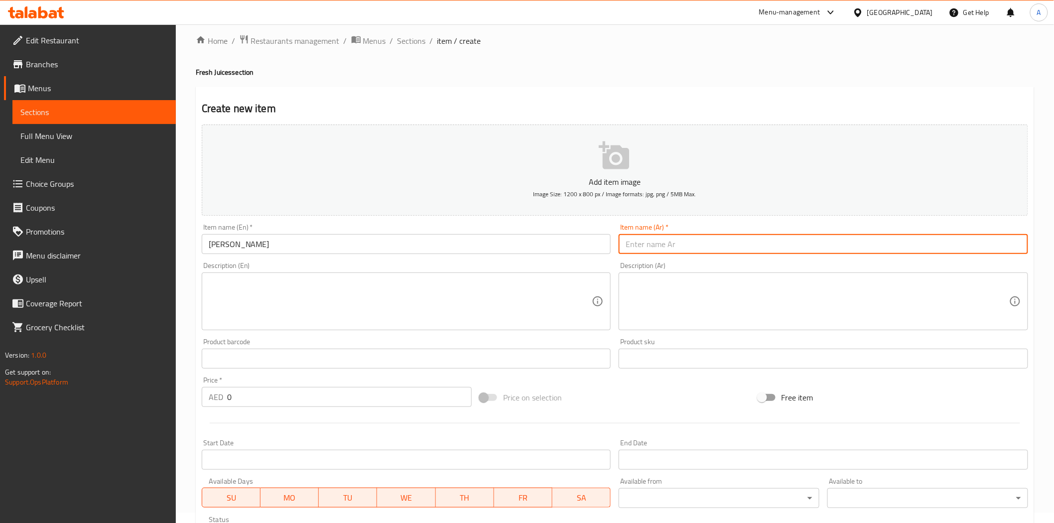
paste input "[PERSON_NAME]"
type input "[PERSON_NAME]"
click at [602, 417] on div at bounding box center [615, 423] width 834 height 24
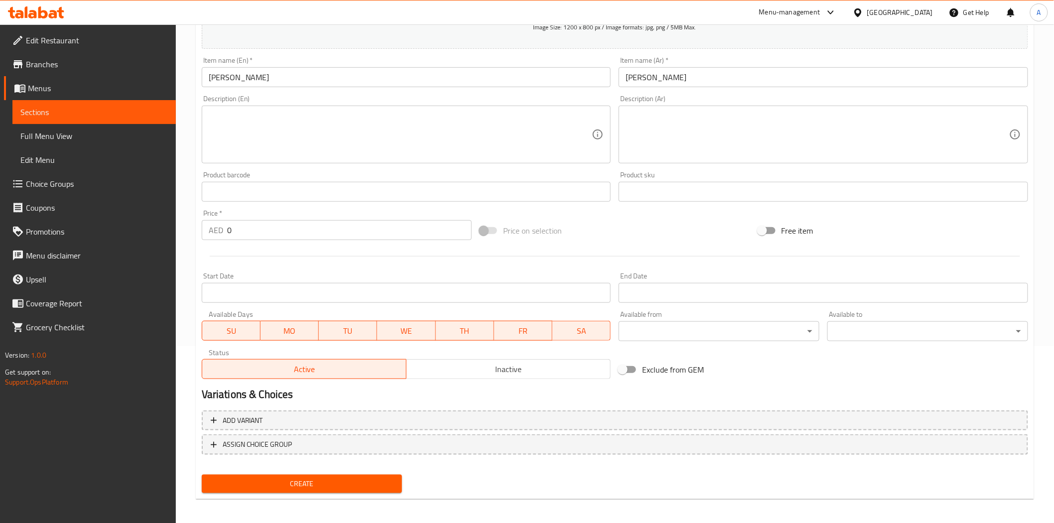
scroll to position [179, 0]
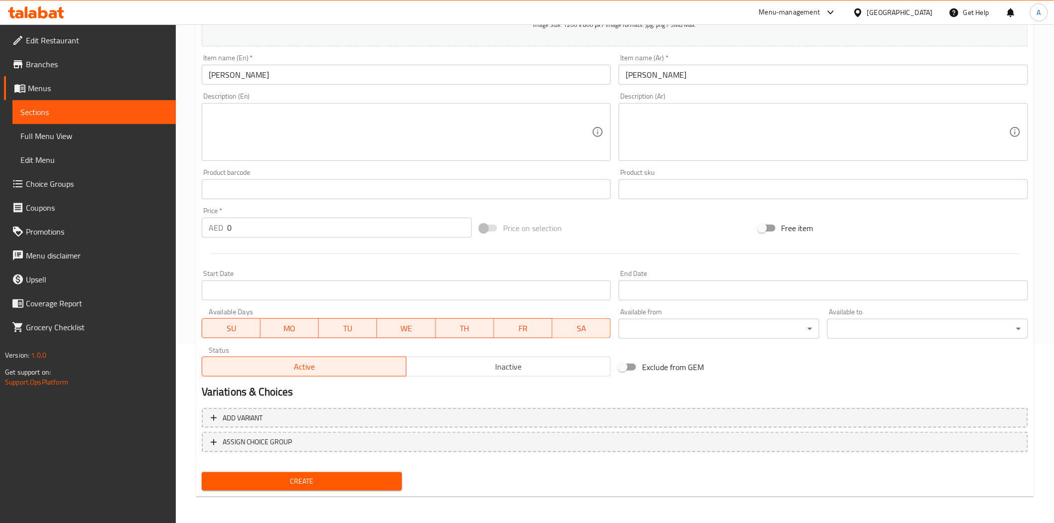
click at [329, 231] on input "0" at bounding box center [349, 228] width 245 height 20
type input "18"
click at [340, 254] on hr at bounding box center [615, 253] width 810 height 0
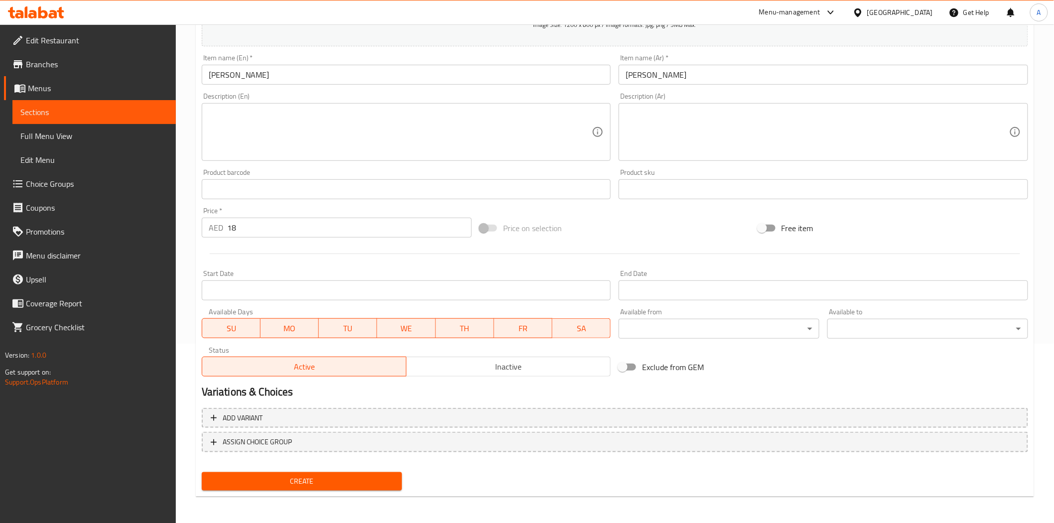
click at [301, 475] on span "Create" at bounding box center [302, 481] width 185 height 12
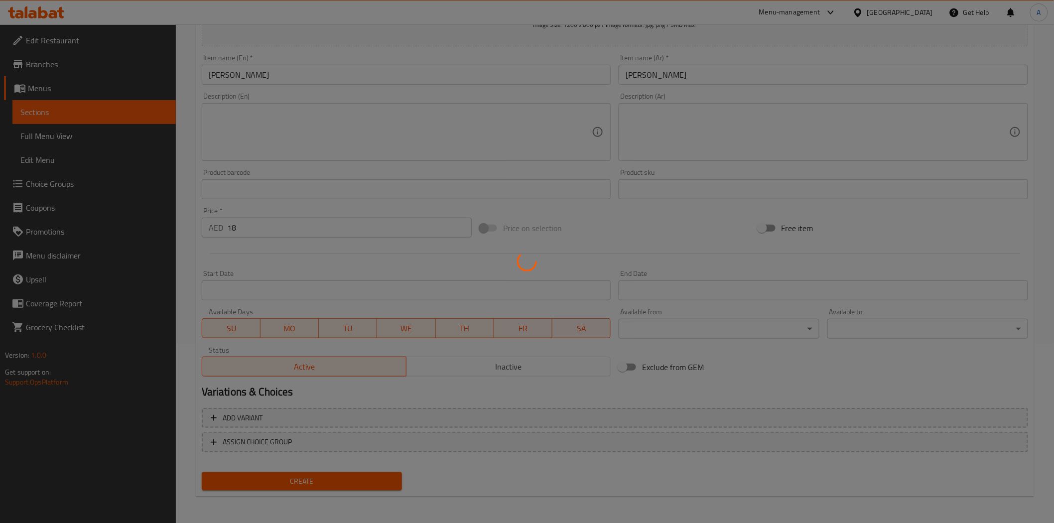
type input "0"
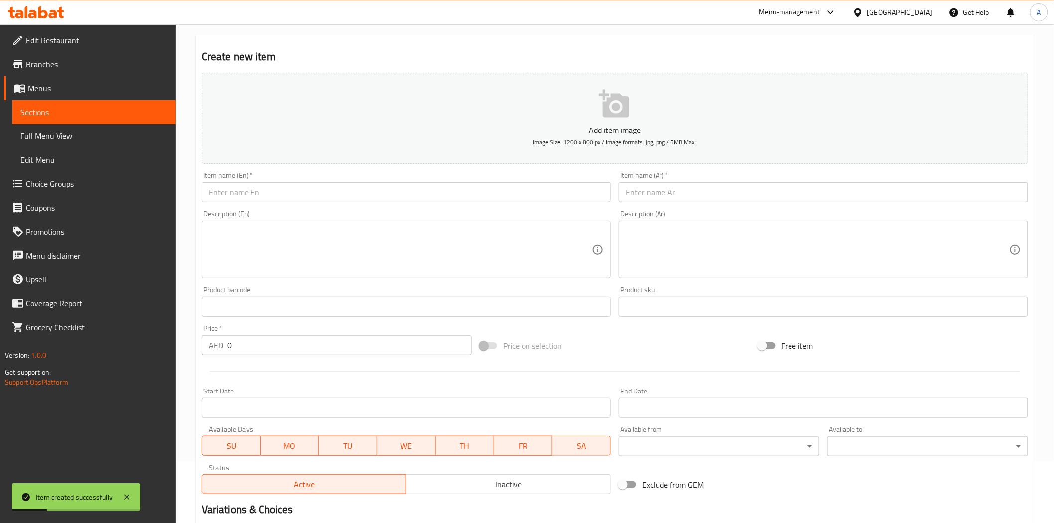
scroll to position [0, 0]
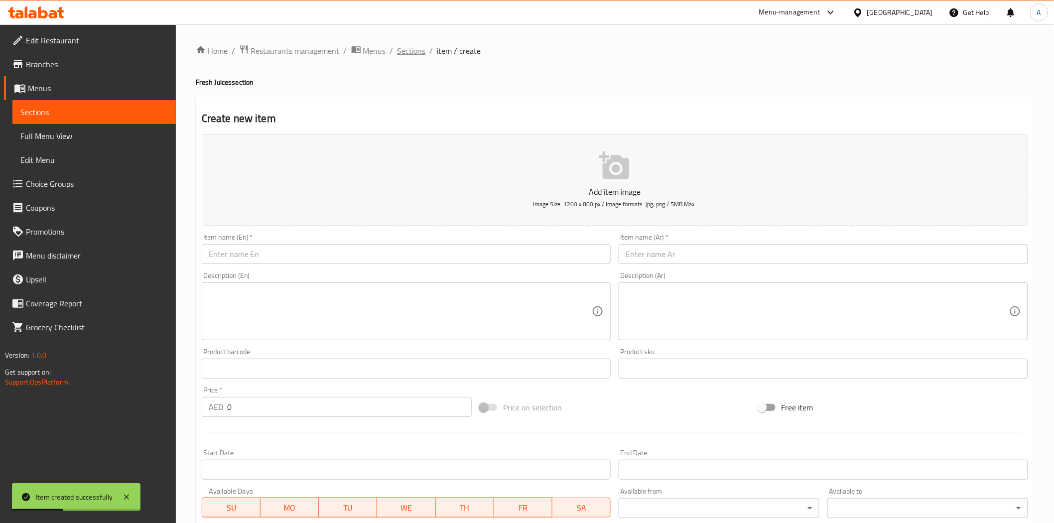
click at [415, 48] on span "Sections" at bounding box center [411, 51] width 28 height 12
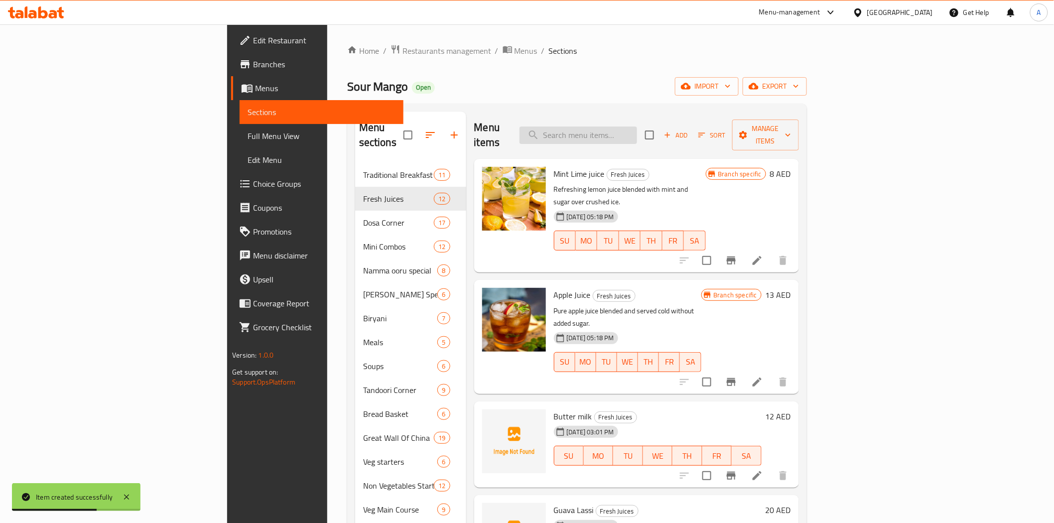
click at [637, 129] on input "search" at bounding box center [578, 134] width 118 height 17
paste input "Soft Drinks"
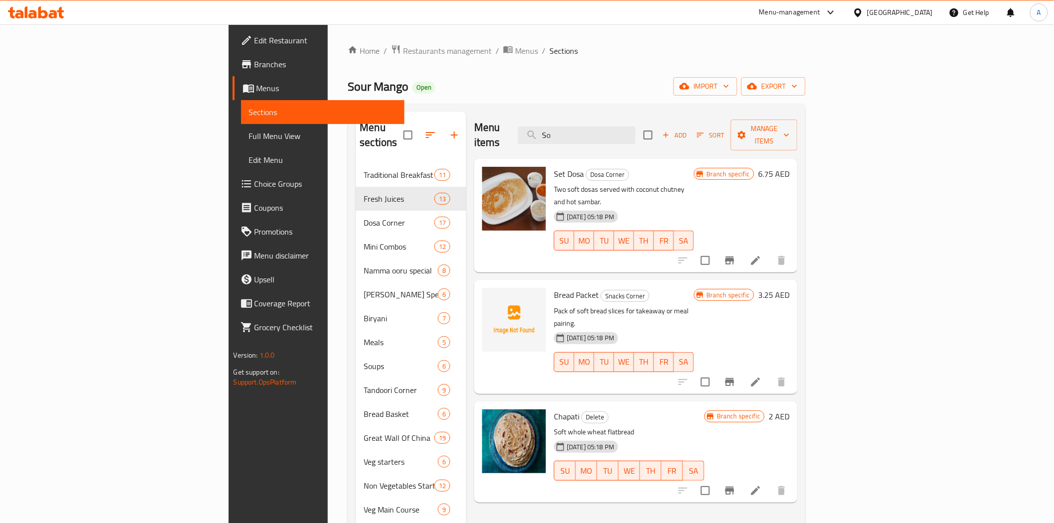
type input "S"
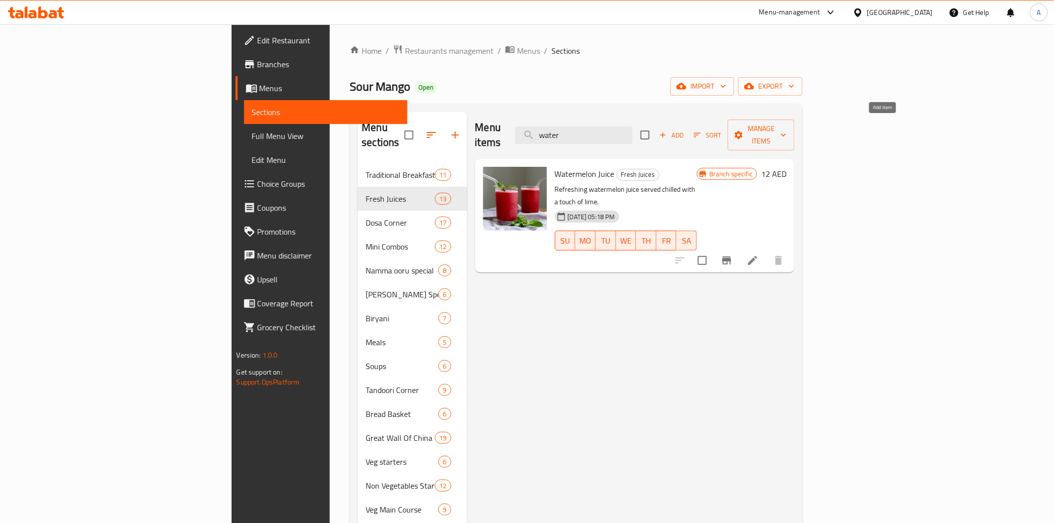
type input "water"
click at [667, 130] on icon "button" at bounding box center [662, 134] width 9 height 9
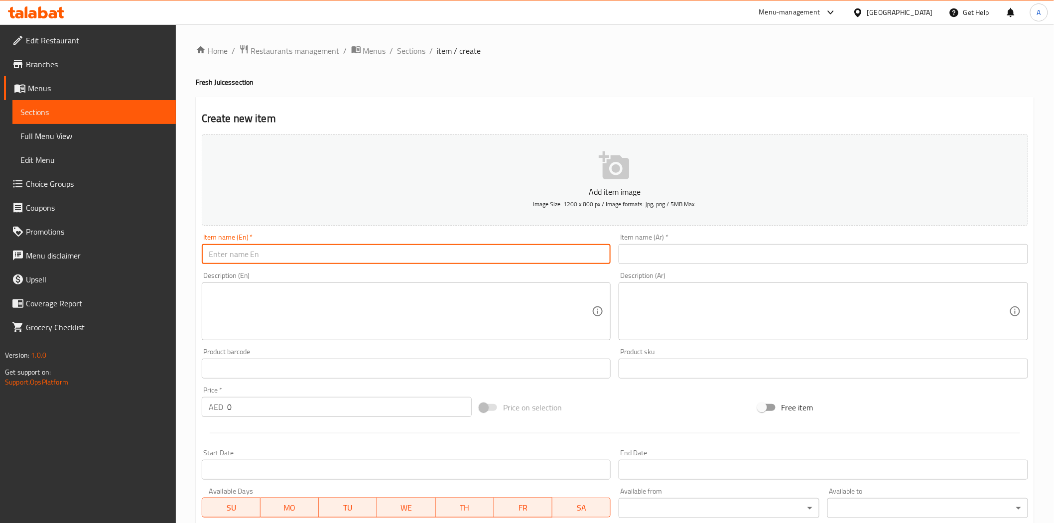
click at [462, 254] on input "text" at bounding box center [406, 254] width 409 height 20
paste input "Water bottle Small"
type input "Water bottle Small"
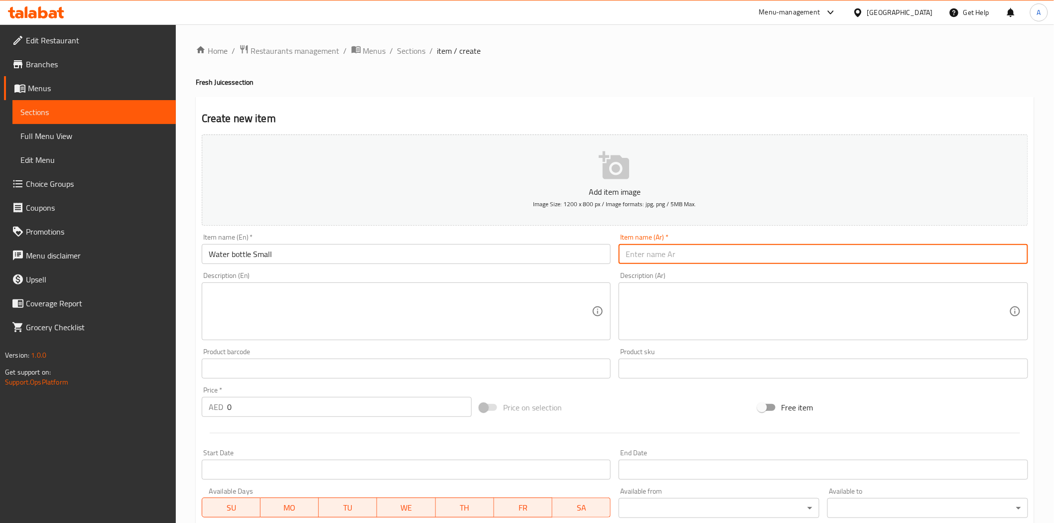
click at [688, 254] on input "text" at bounding box center [823, 254] width 409 height 20
paste input "زجاجة ماء صغيرة"
type input "زجاجة ماء صغيرة"
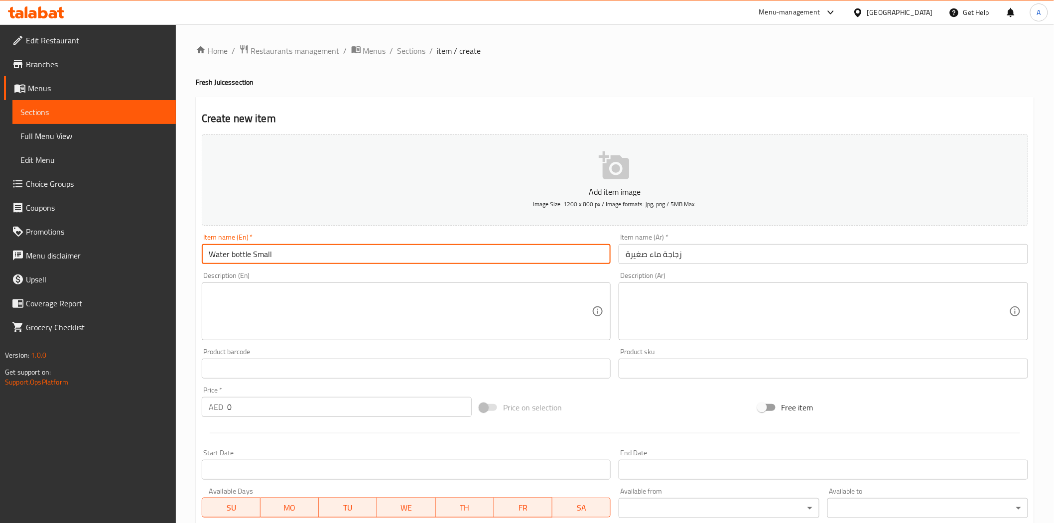
click at [234, 255] on input "Water bottle Small" at bounding box center [406, 254] width 409 height 20
type input "Water Bottle Small"
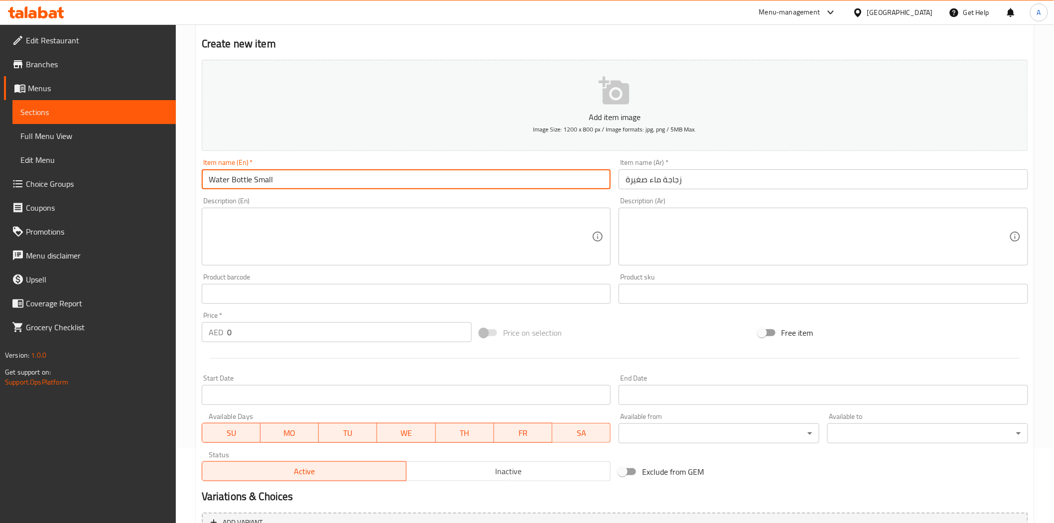
scroll to position [179, 0]
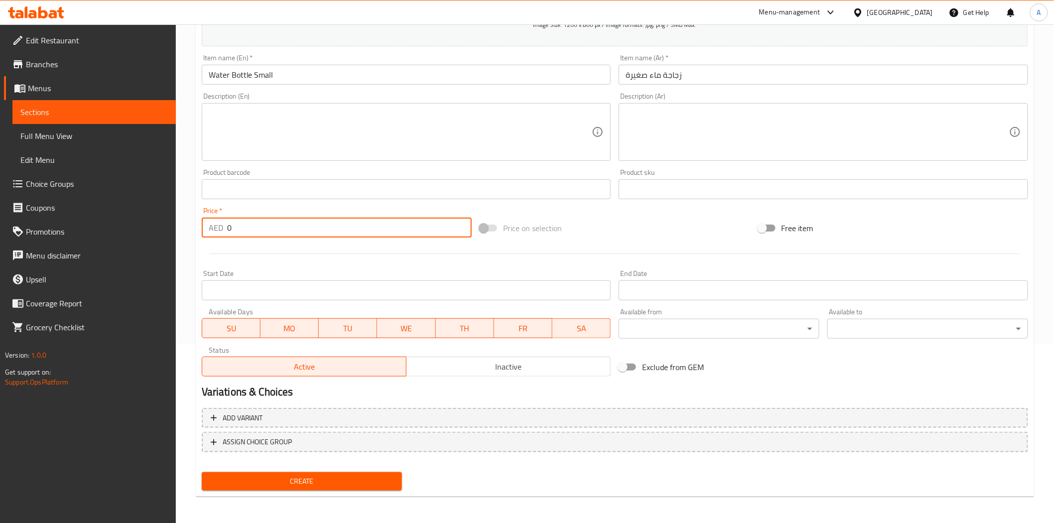
click at [334, 228] on input "0" at bounding box center [349, 228] width 245 height 20
type input "1.75"
click at [410, 270] on div "Start Date Start Date" at bounding box center [406, 285] width 409 height 30
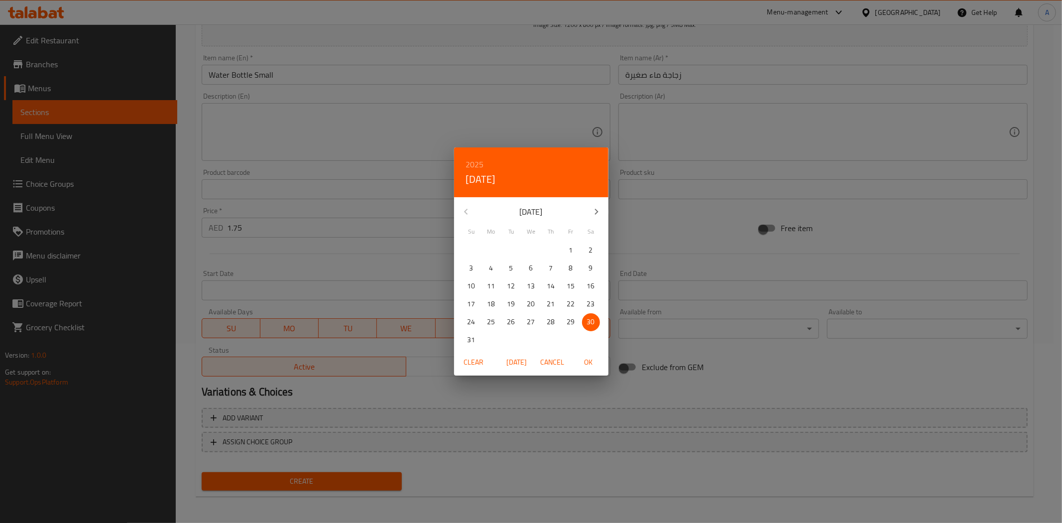
click at [336, 243] on div "2025 Sat, Aug [DATE] Mo Tu We Th Fr Sa 27 28 29 30 31 1 2 3 4 5 6 7 8 9 10 11 1…" at bounding box center [531, 261] width 1062 height 523
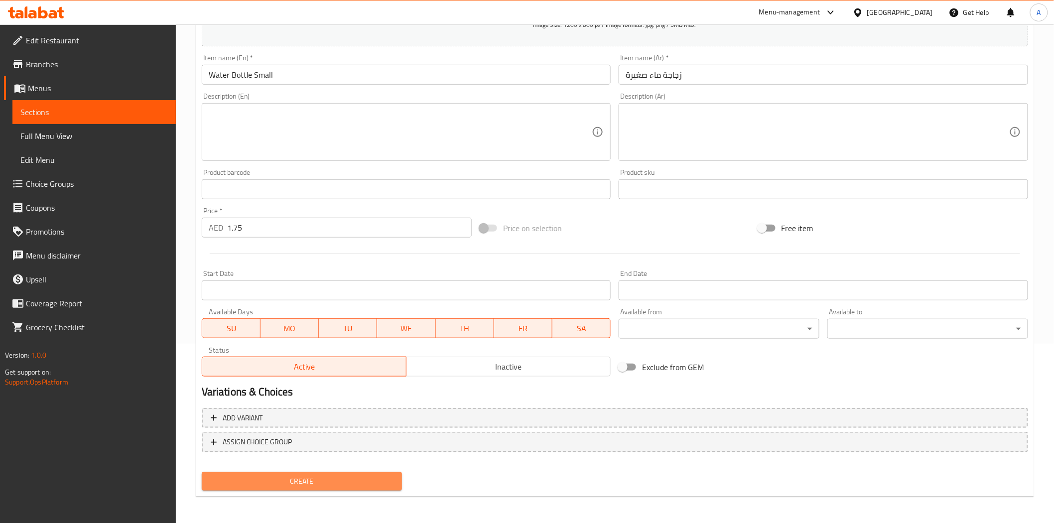
click at [315, 475] on span "Create" at bounding box center [302, 481] width 185 height 12
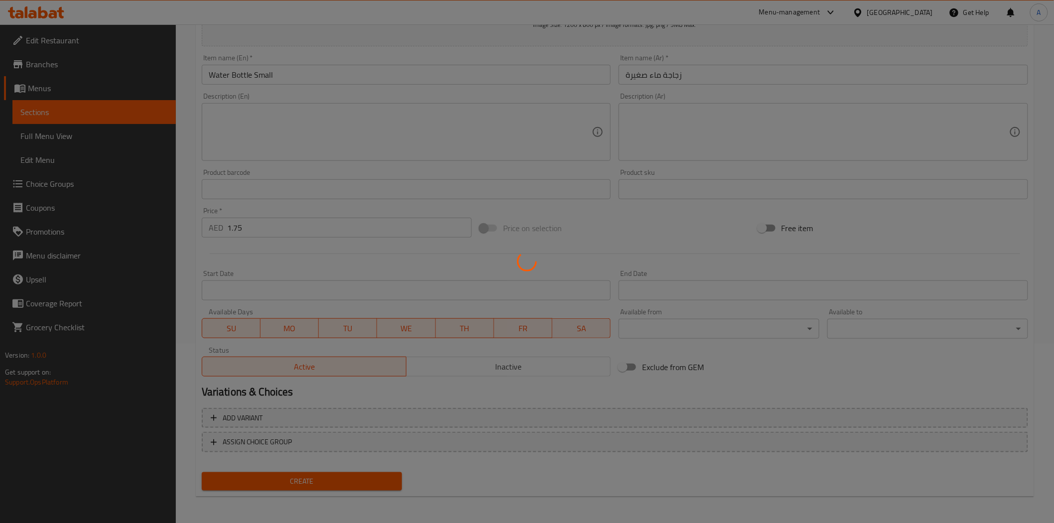
type input "0"
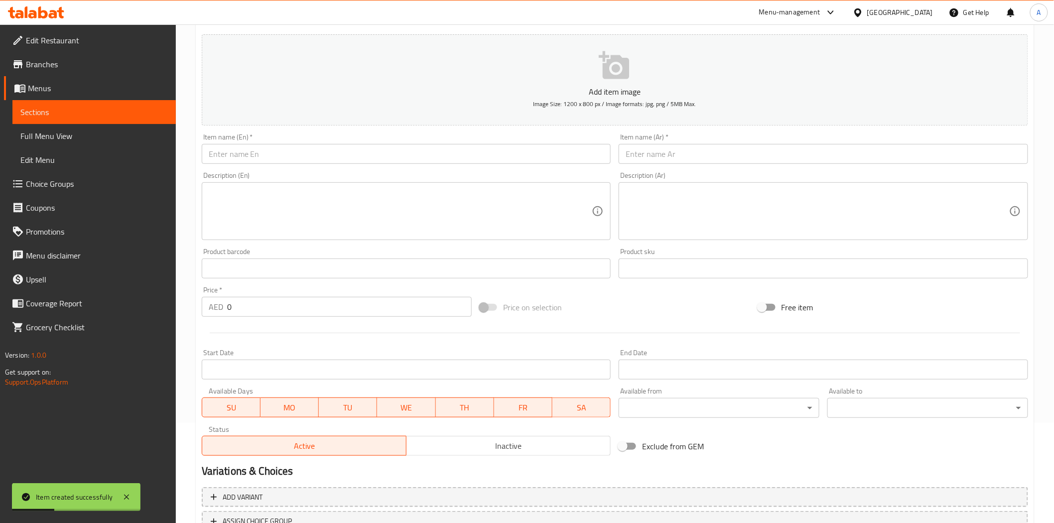
scroll to position [0, 0]
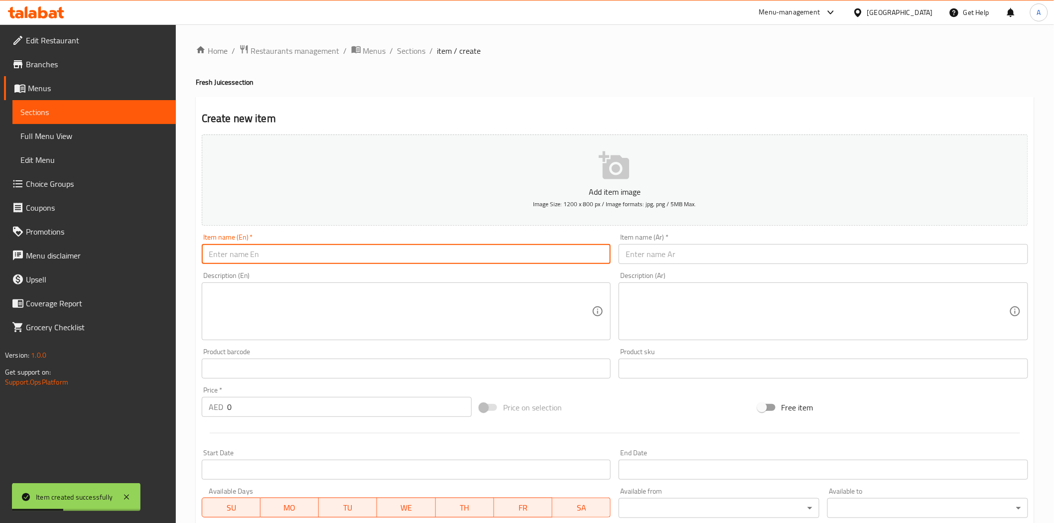
click at [476, 259] on input "text" at bounding box center [406, 254] width 409 height 20
paste input "Water bottle Big"
click at [238, 252] on input "Water bottle Big" at bounding box center [406, 254] width 409 height 20
type input "Water Bottle Big"
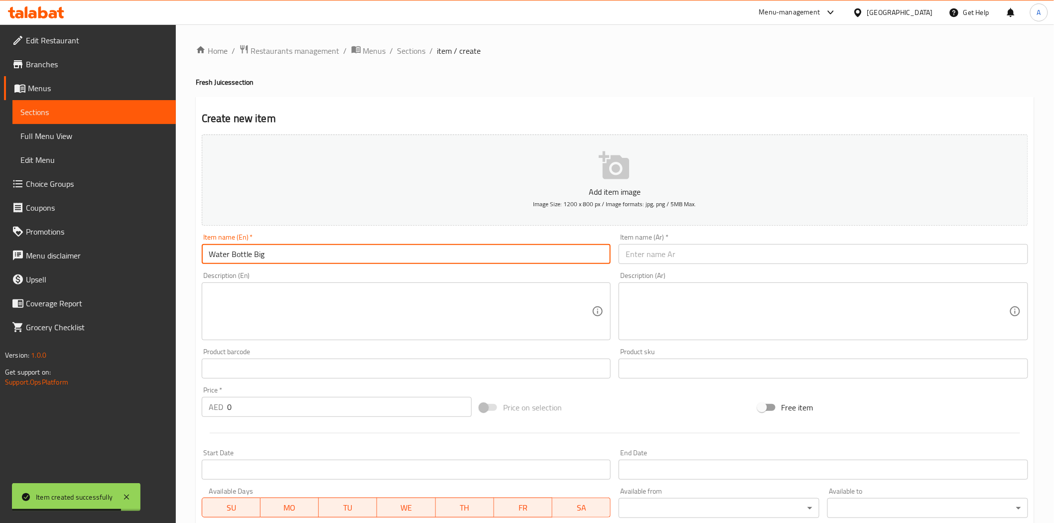
click at [751, 236] on div "Item name (Ar)   * Item name (Ar) *" at bounding box center [823, 249] width 409 height 30
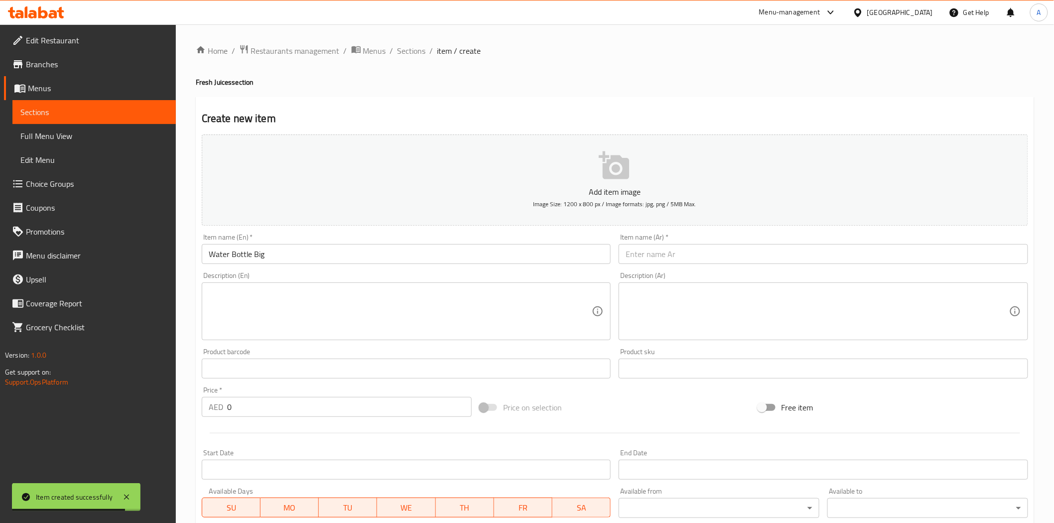
click at [740, 258] on input "text" at bounding box center [823, 254] width 409 height 20
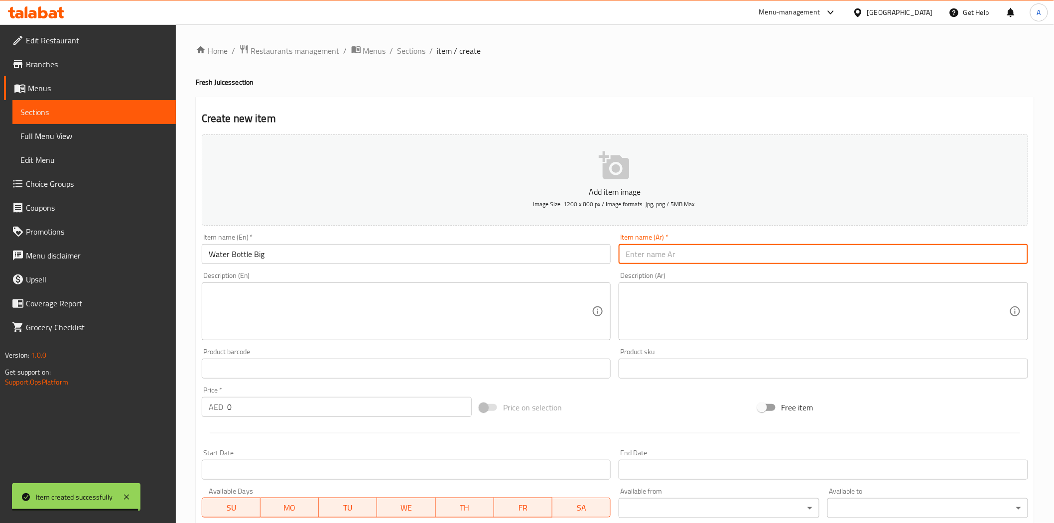
paste input "زجاجة ماء كبيرة"
type input "زجاجة ماء كبيرة"
click at [618, 404] on div "Price on selection" at bounding box center [615, 407] width 278 height 27
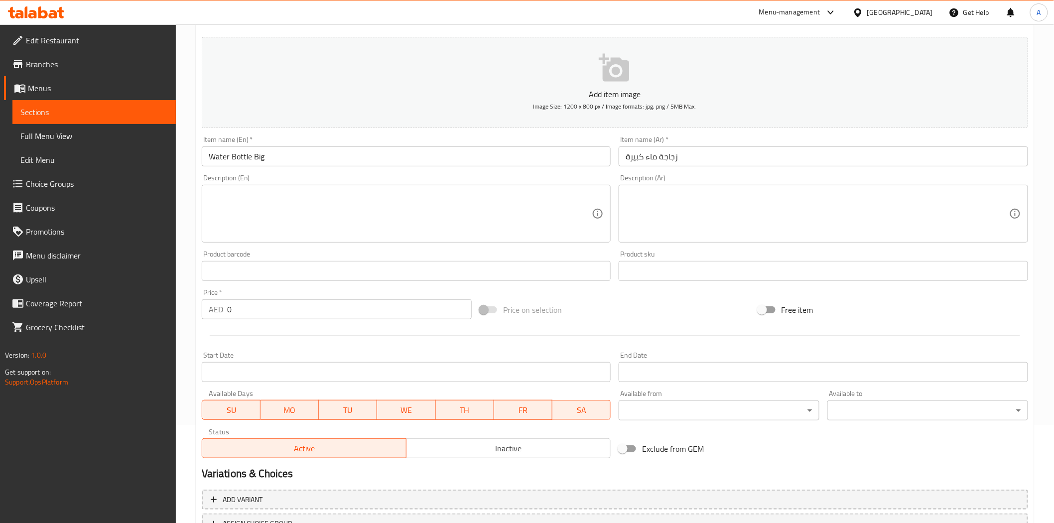
scroll to position [179, 0]
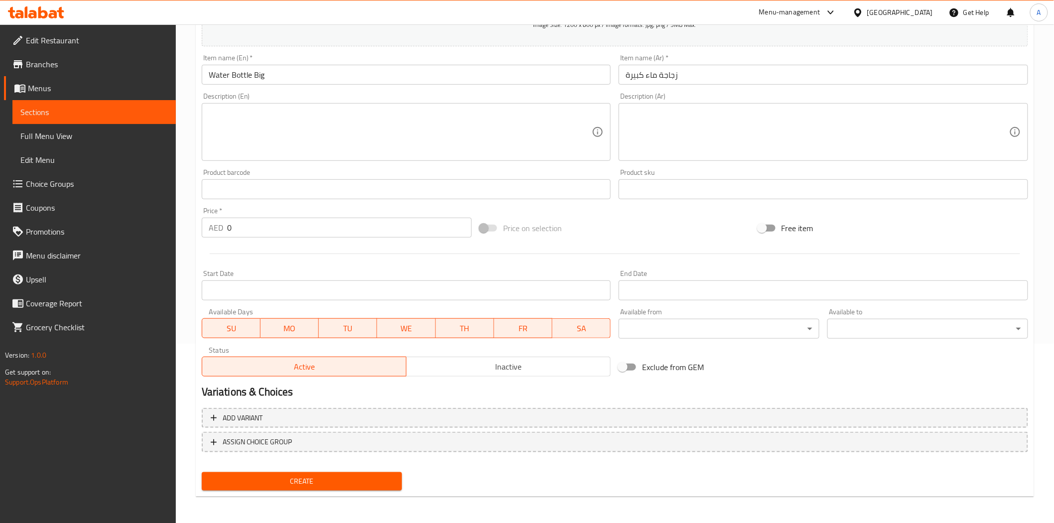
click at [321, 238] on input "0" at bounding box center [349, 228] width 245 height 20
type input "3.5"
click at [346, 254] on div at bounding box center [615, 254] width 834 height 24
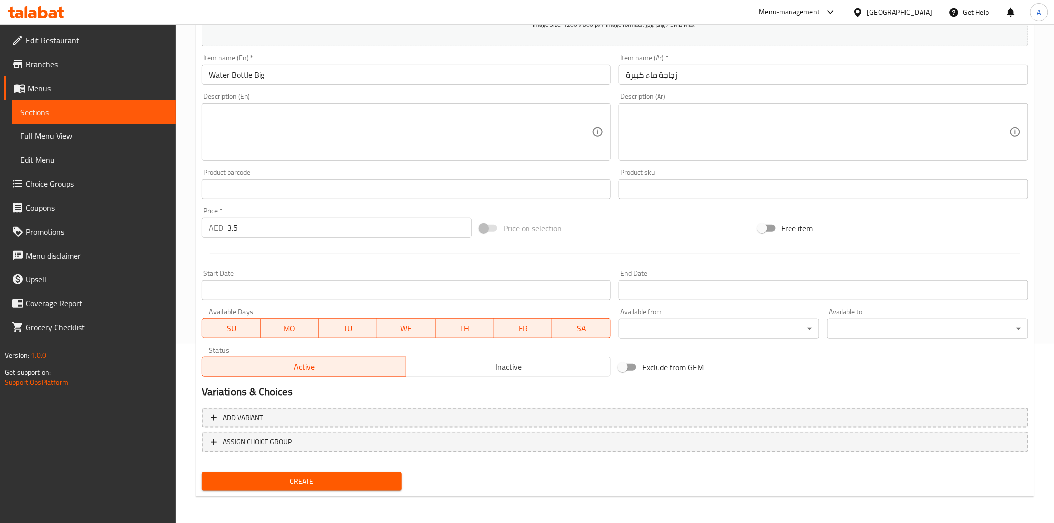
click at [286, 485] on span "Create" at bounding box center [302, 481] width 185 height 12
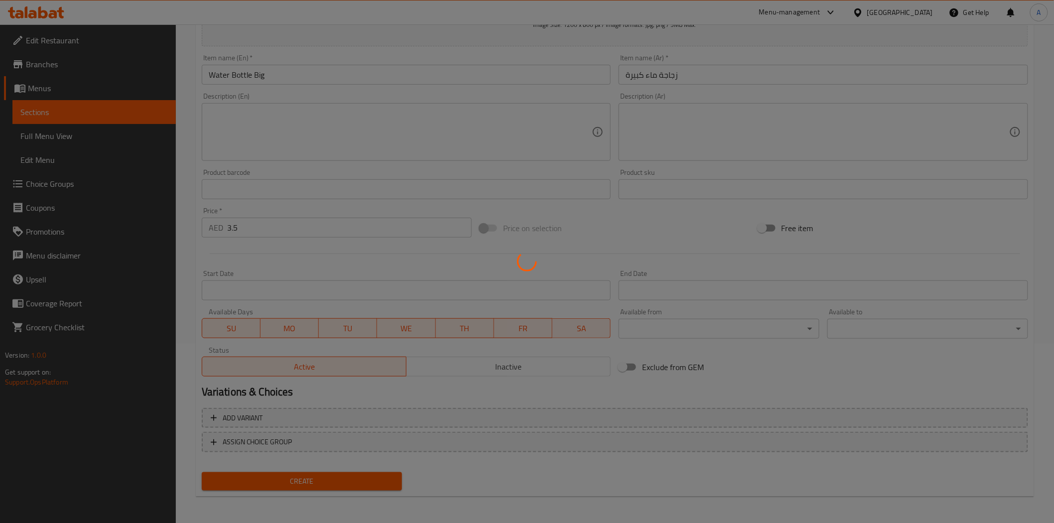
type input "0"
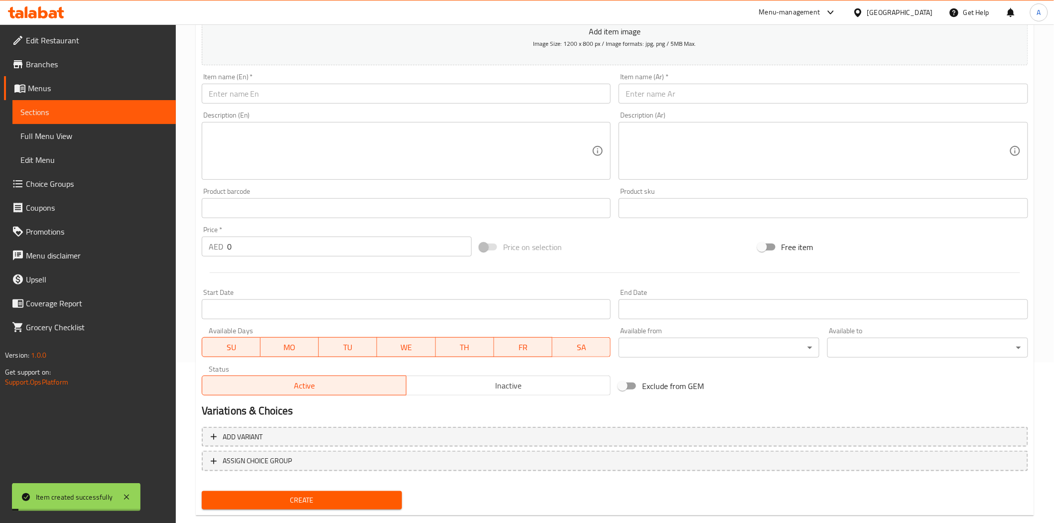
scroll to position [0, 0]
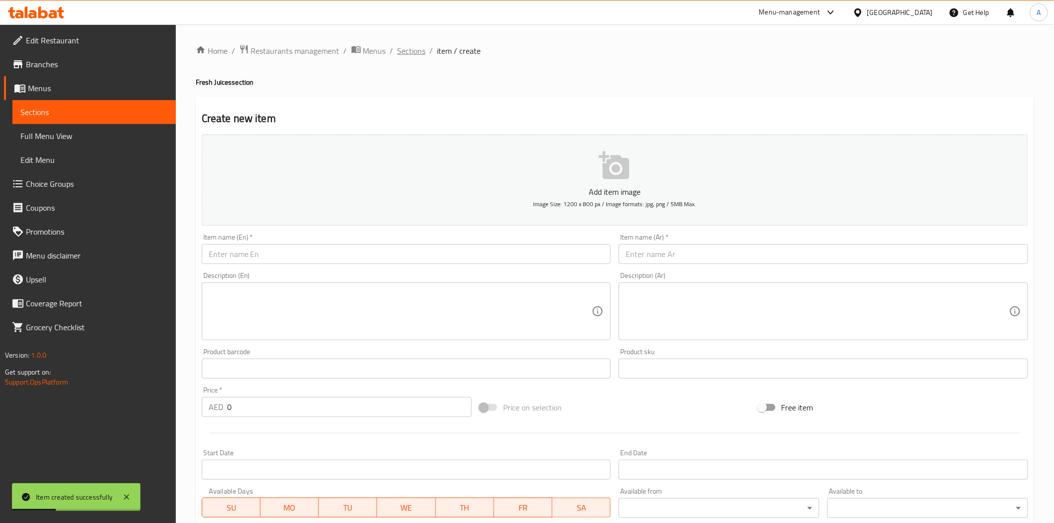
click at [416, 48] on span "Sections" at bounding box center [411, 51] width 28 height 12
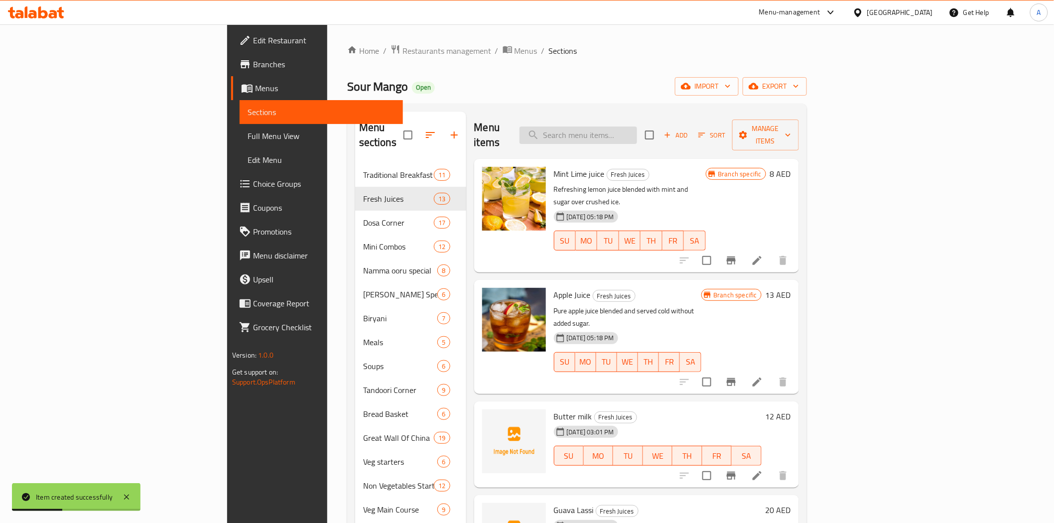
click at [634, 135] on input "search" at bounding box center [578, 134] width 118 height 17
paste input "Goli Soda"
click at [637, 126] on input "Goli Soda" at bounding box center [578, 134] width 118 height 17
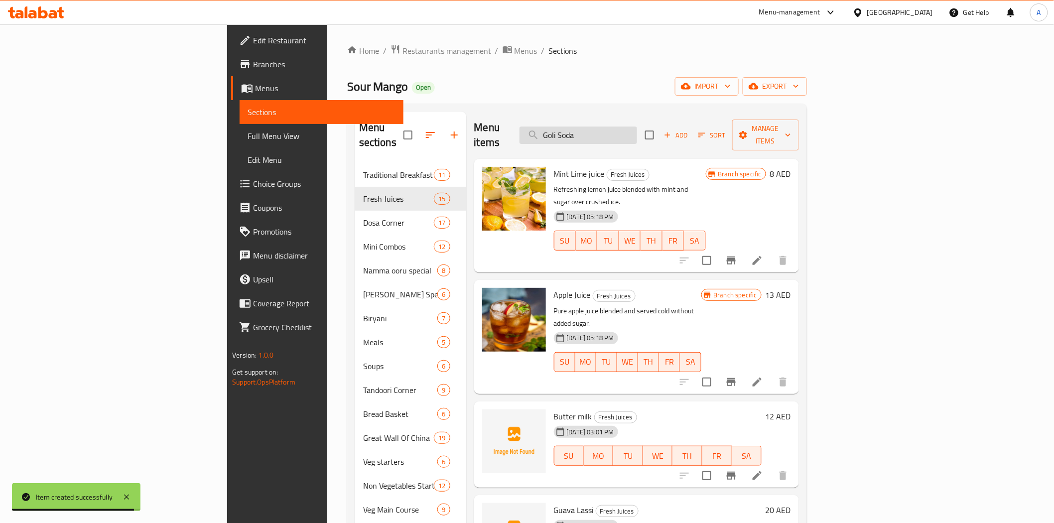
paste input "Bavonto"
type input "Bavonto"
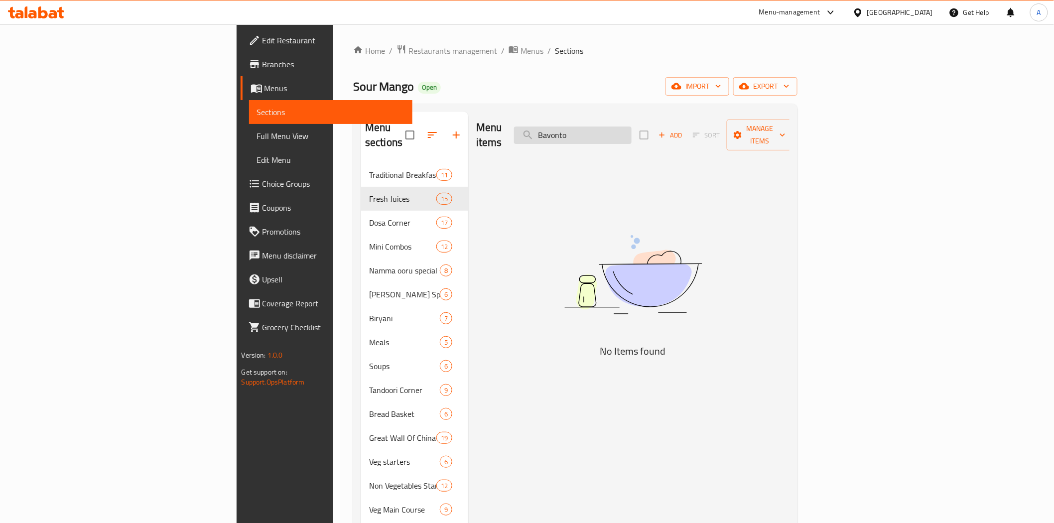
click at [631, 133] on input "Bavonto" at bounding box center [573, 134] width 118 height 17
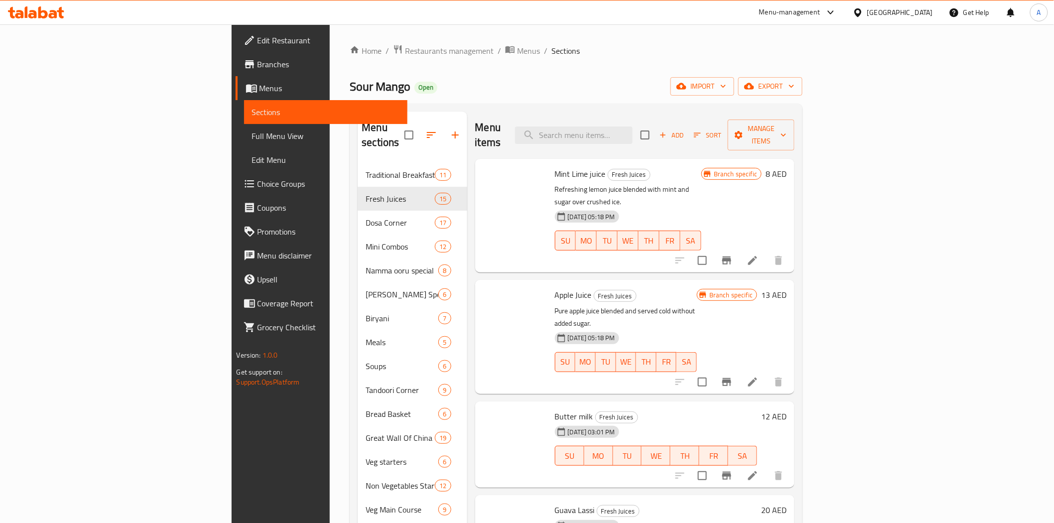
click at [667, 130] on icon "button" at bounding box center [662, 134] width 9 height 9
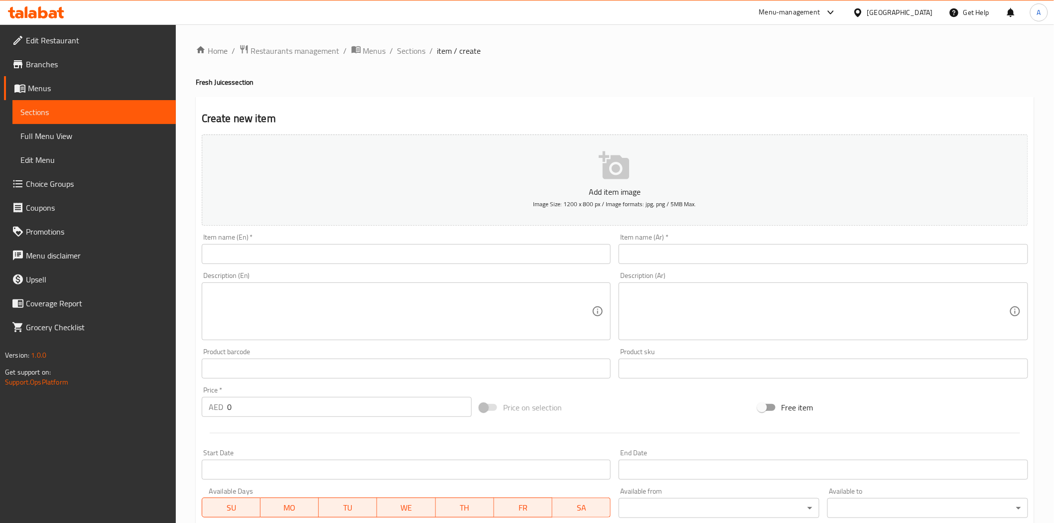
click at [424, 250] on input "text" at bounding box center [406, 254] width 409 height 20
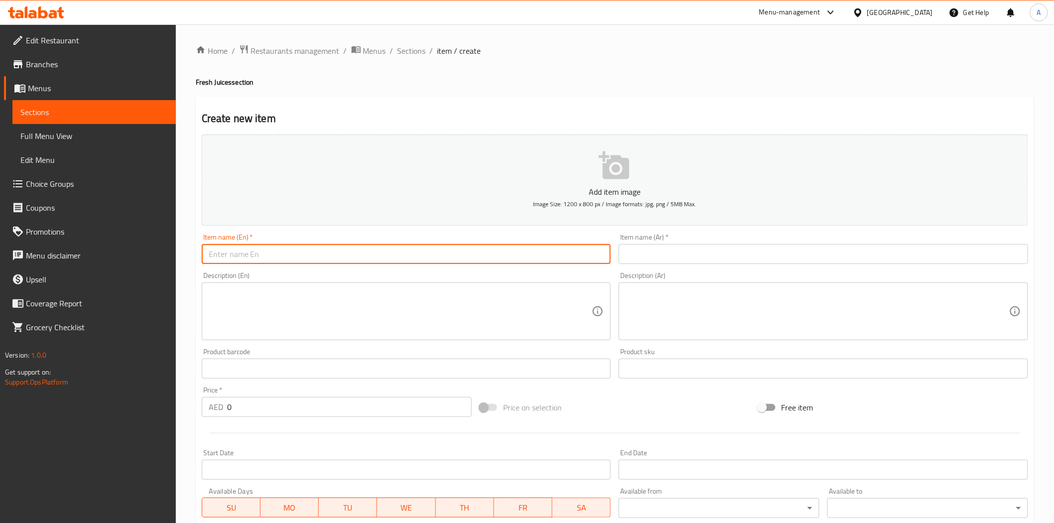
paste input "Goli Soda"
type input "Goli Soda"
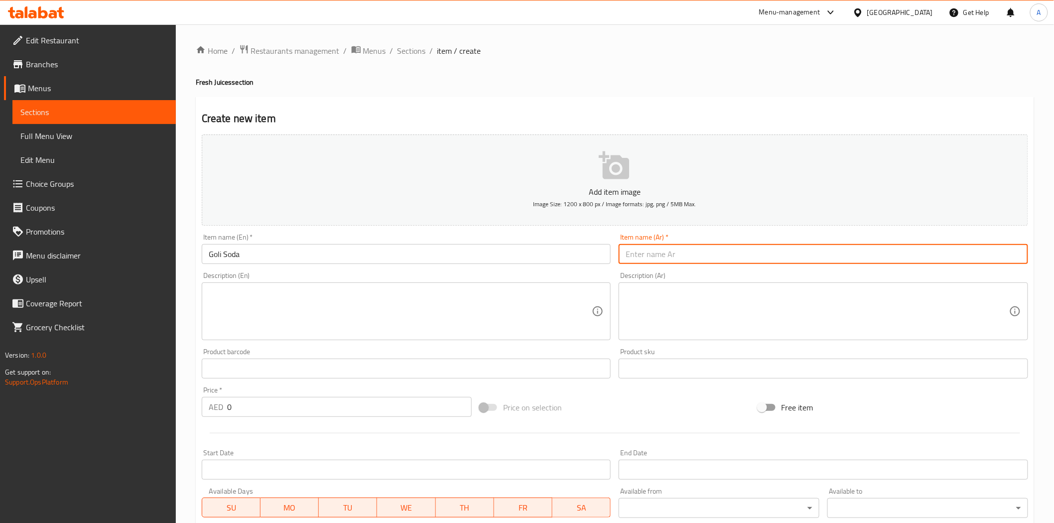
click at [740, 252] on input "text" at bounding box center [823, 254] width 409 height 20
paste input "[PERSON_NAME]"
type input "[PERSON_NAME]"
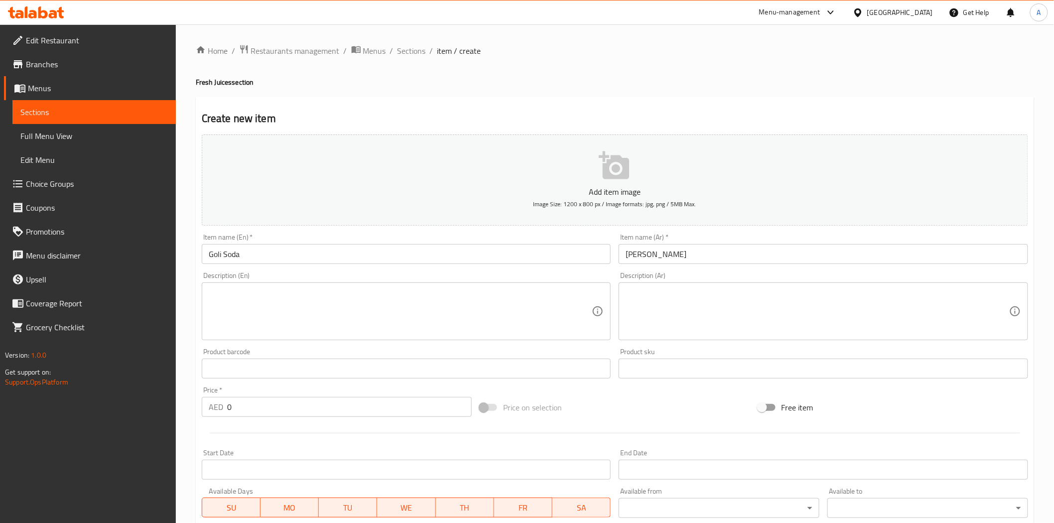
click at [605, 394] on div "Price on selection" at bounding box center [615, 407] width 278 height 27
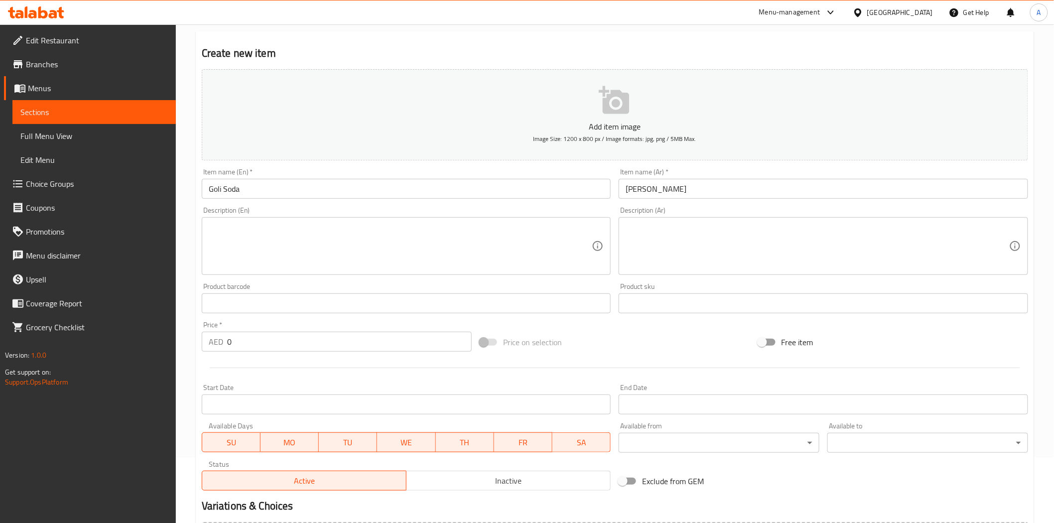
scroll to position [179, 0]
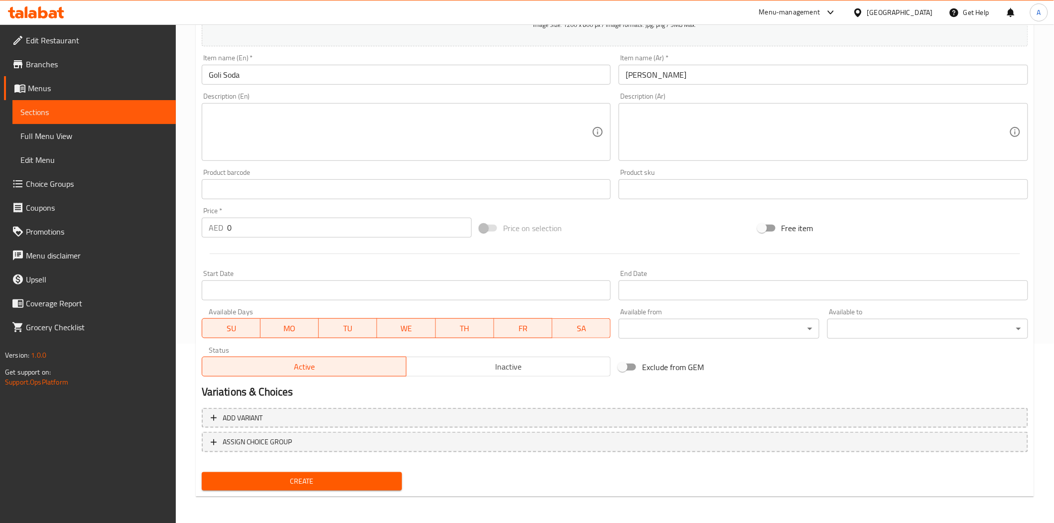
click at [369, 236] on input "0" at bounding box center [349, 228] width 245 height 20
type input "9"
click at [389, 255] on div at bounding box center [615, 254] width 834 height 24
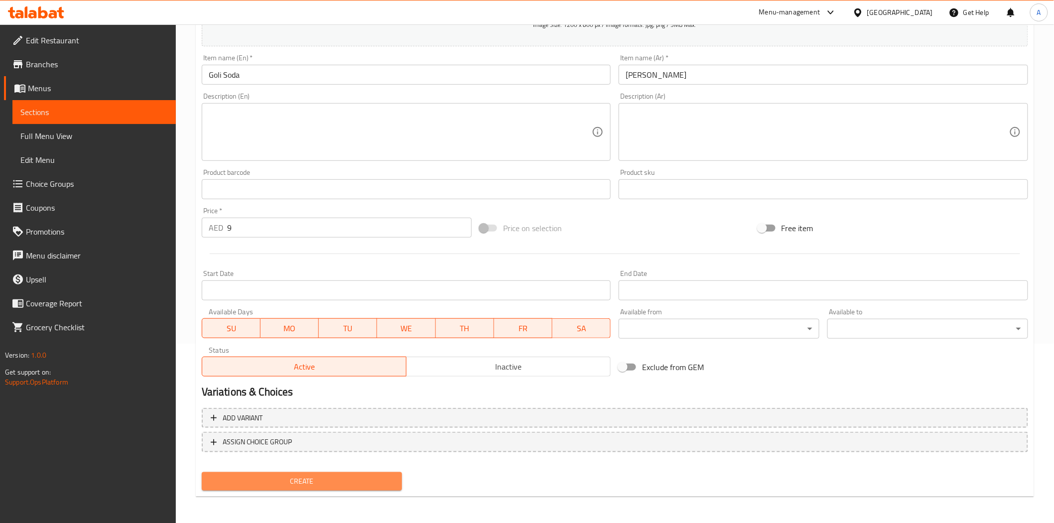
click at [346, 472] on button "Create" at bounding box center [302, 481] width 201 height 18
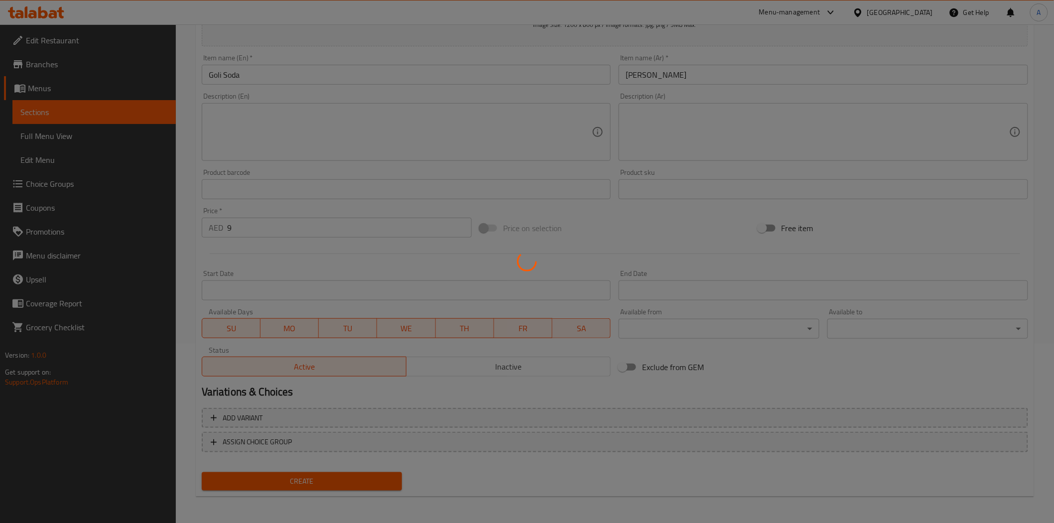
type input "0"
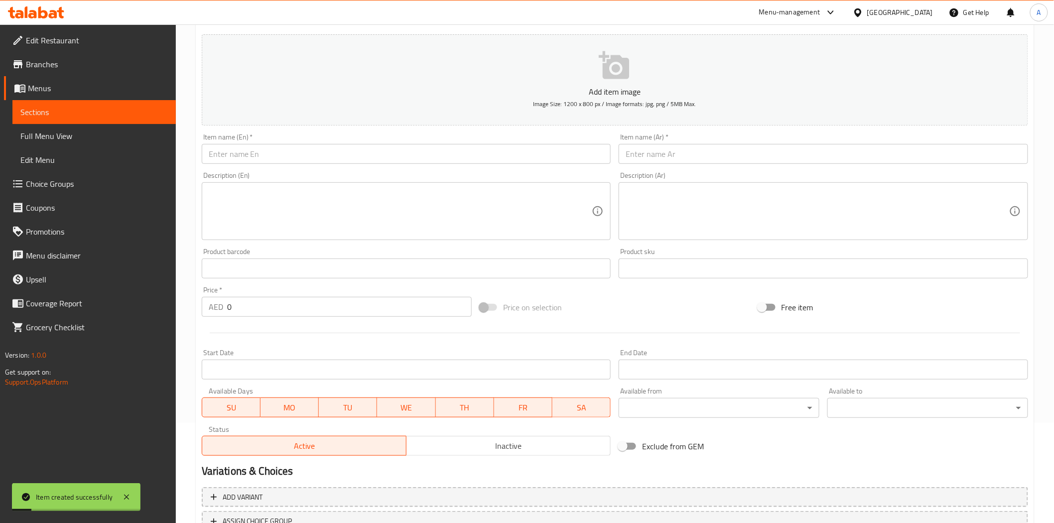
scroll to position [0, 0]
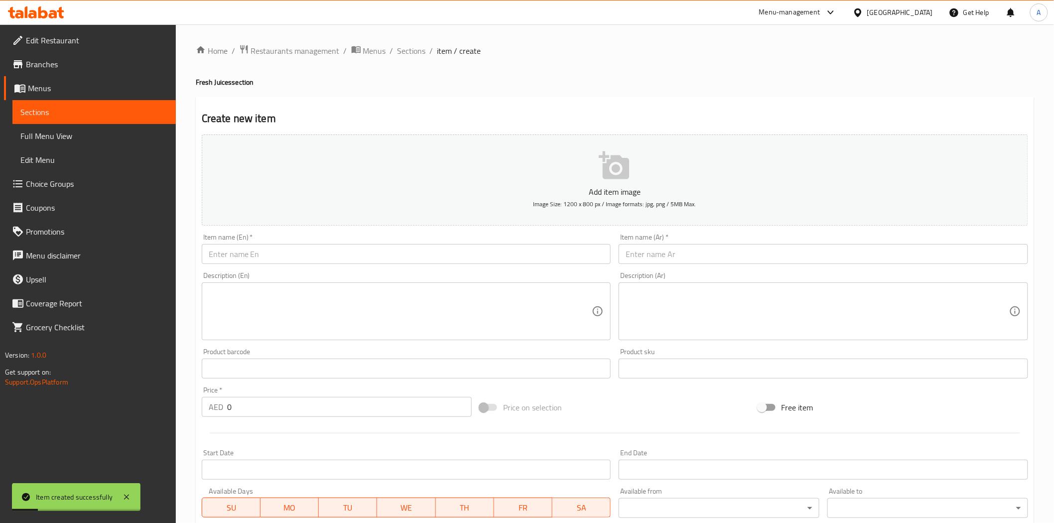
click at [458, 266] on div "Item name (En)   * Item name (En) *" at bounding box center [406, 249] width 417 height 38
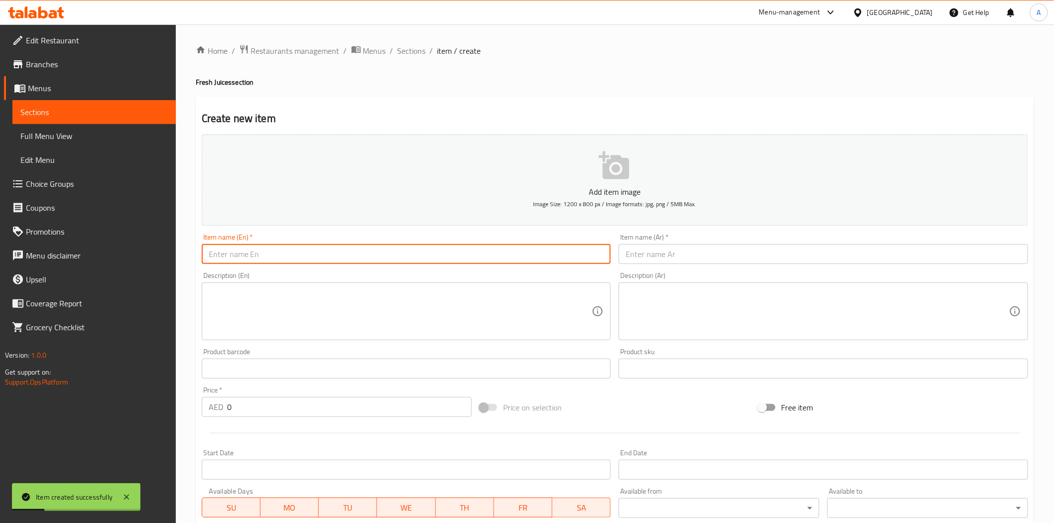
click at [460, 257] on input "text" at bounding box center [406, 254] width 409 height 20
paste input "Bavonto"
type input "Bavonto"
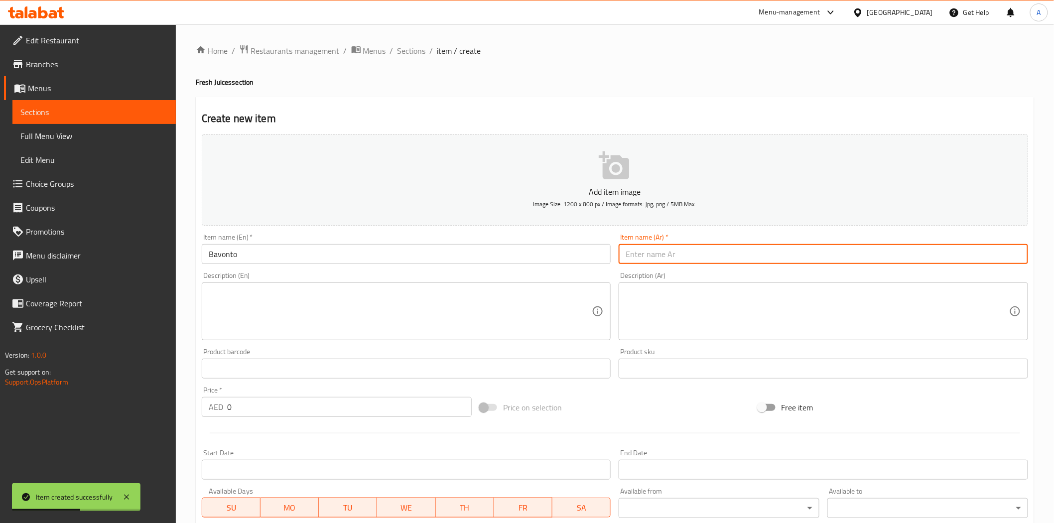
click at [665, 257] on input "text" at bounding box center [823, 254] width 409 height 20
paste input "بافونتو"
type input "بافونتو"
click at [580, 106] on div "Create new item Add item image Image Size: 1200 x 800 px / Image formats: jpg, …" at bounding box center [615, 387] width 838 height 580
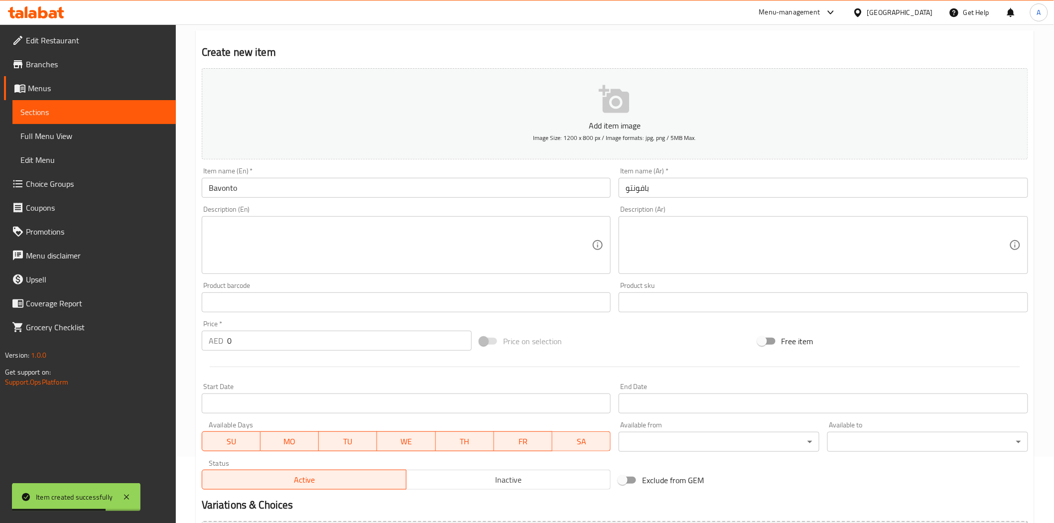
scroll to position [179, 0]
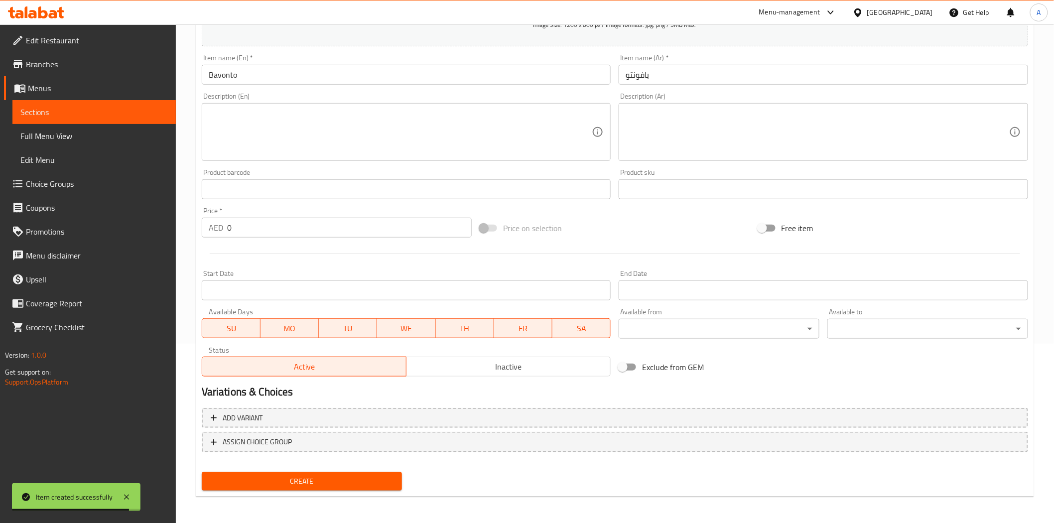
click at [311, 237] on input "0" at bounding box center [349, 228] width 245 height 20
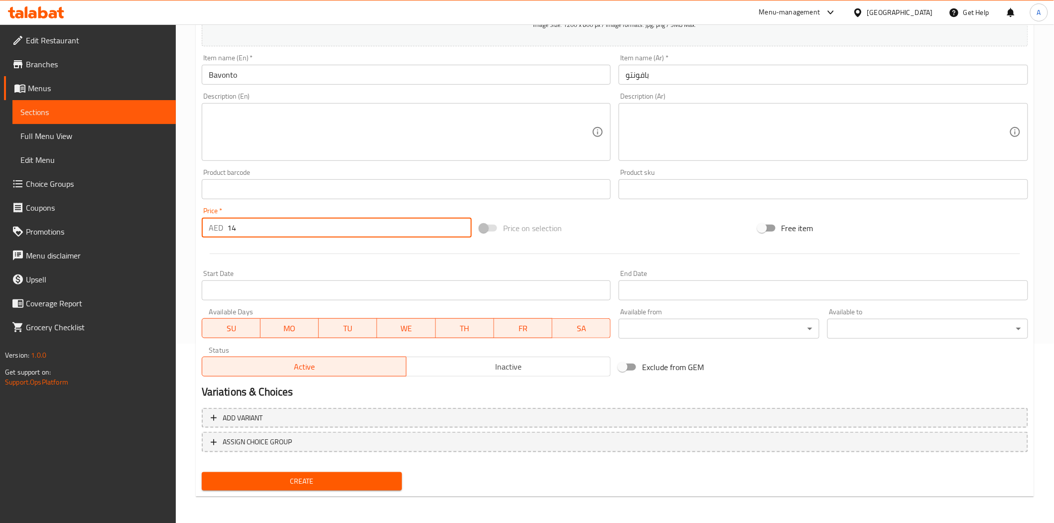
type input "14"
click at [333, 475] on span "Create" at bounding box center [302, 481] width 185 height 12
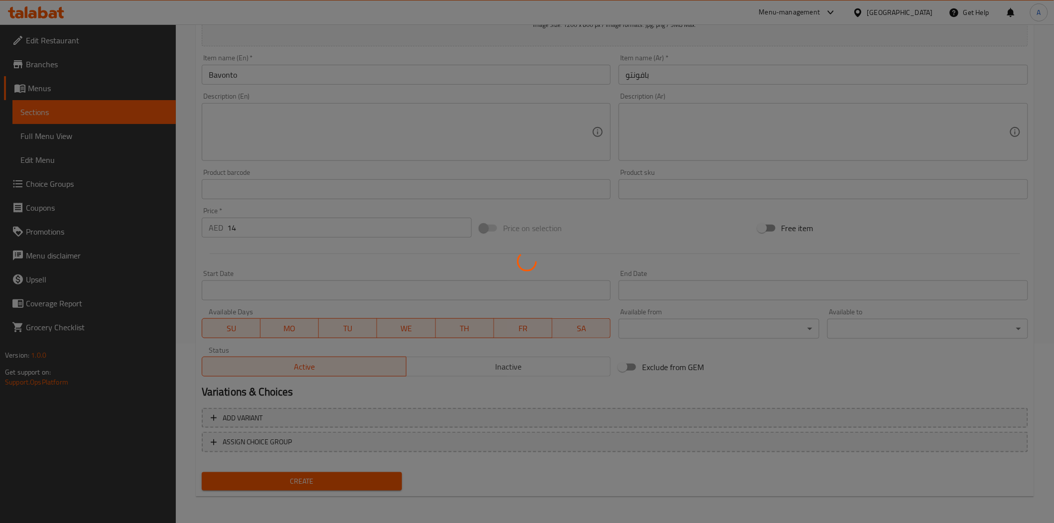
type input "0"
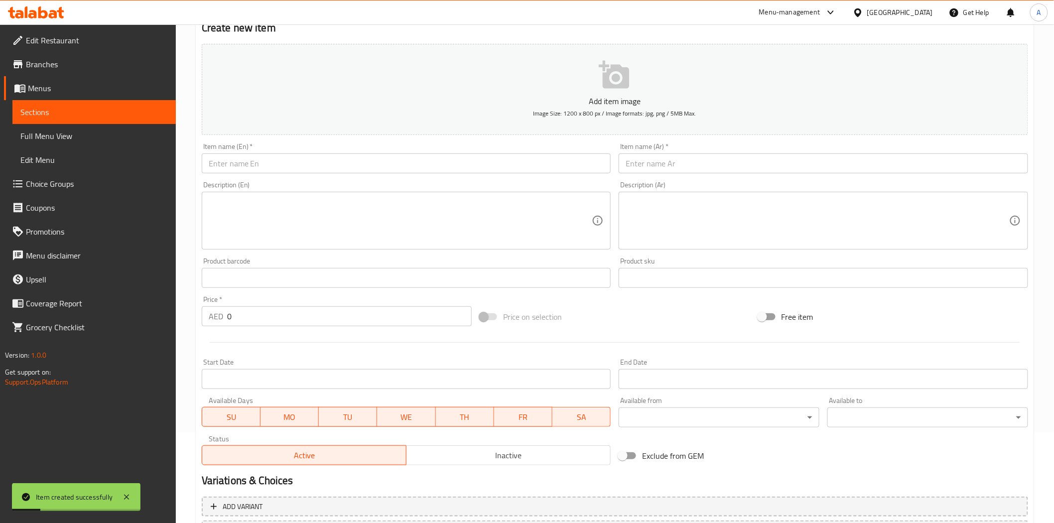
scroll to position [0, 0]
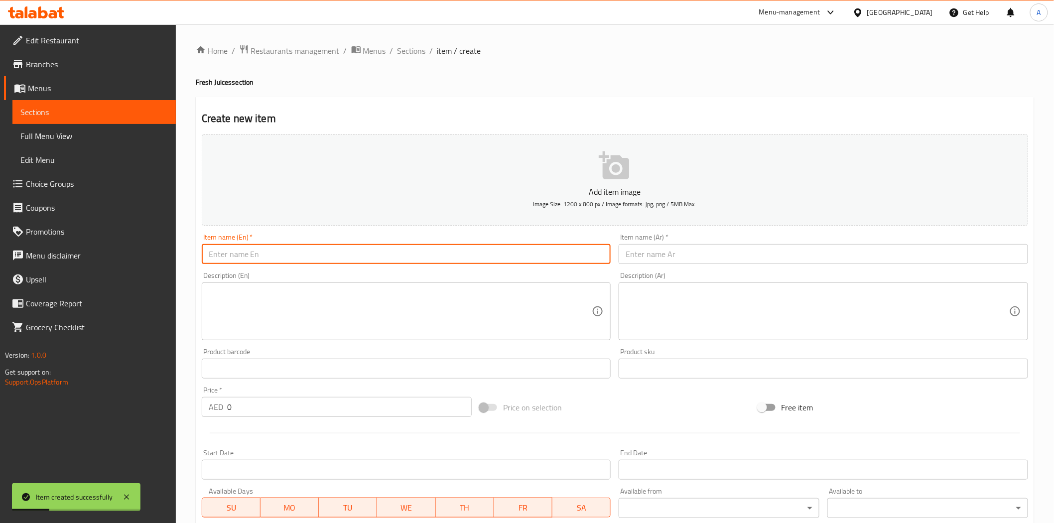
click at [409, 251] on input "text" at bounding box center [406, 254] width 409 height 20
paste input "[PERSON_NAME]"
type input "[PERSON_NAME]"
click at [661, 250] on input "text" at bounding box center [823, 254] width 409 height 20
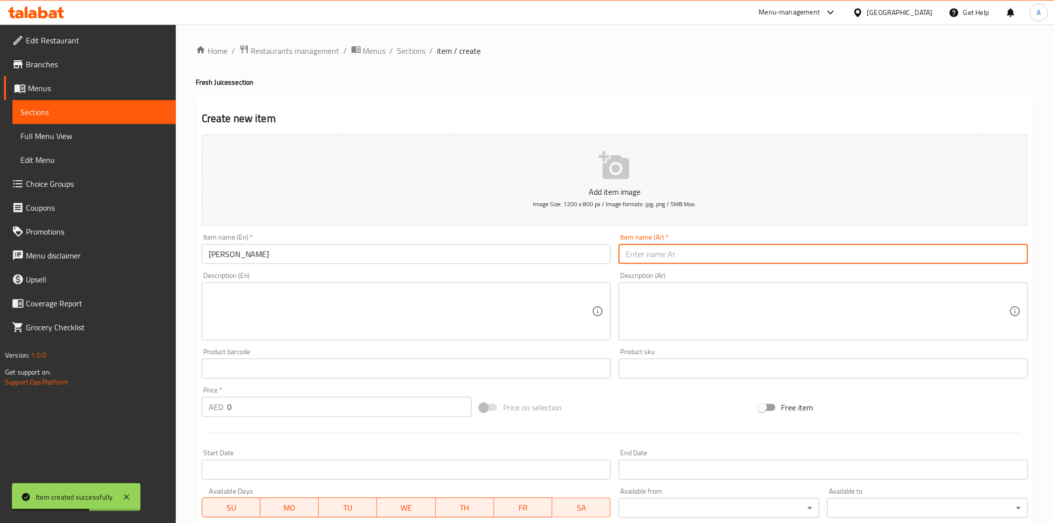
paste input "بافونتو بانير"
type input "بافونتو بانير"
click at [621, 407] on div "Price on selection" at bounding box center [615, 407] width 278 height 27
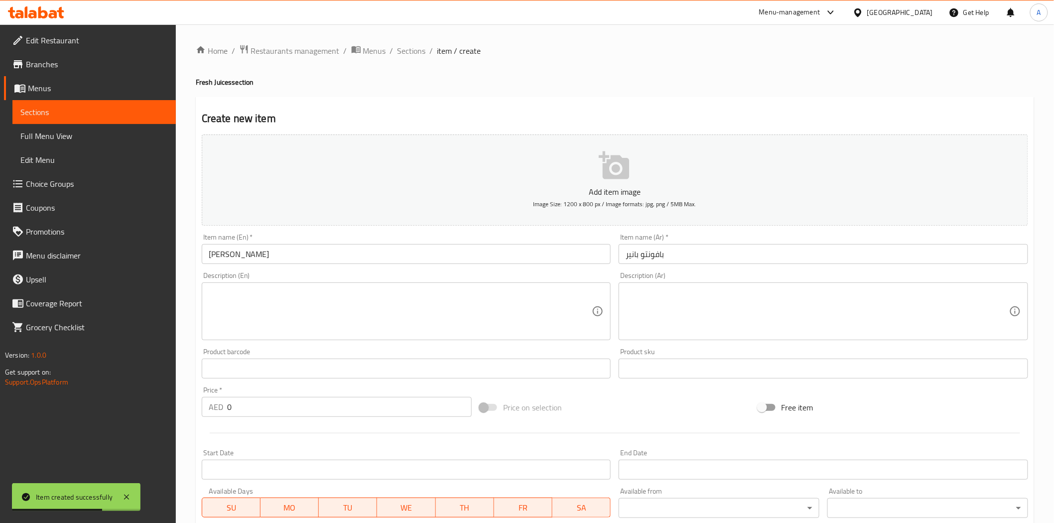
scroll to position [179, 0]
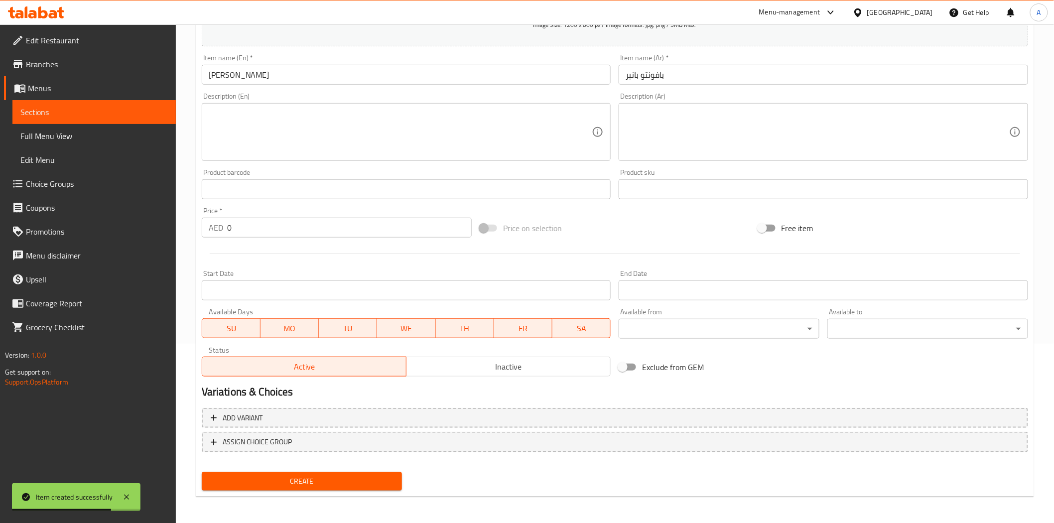
click at [341, 225] on input "0" at bounding box center [349, 228] width 245 height 20
type input "14"
click at [358, 250] on div at bounding box center [615, 254] width 834 height 24
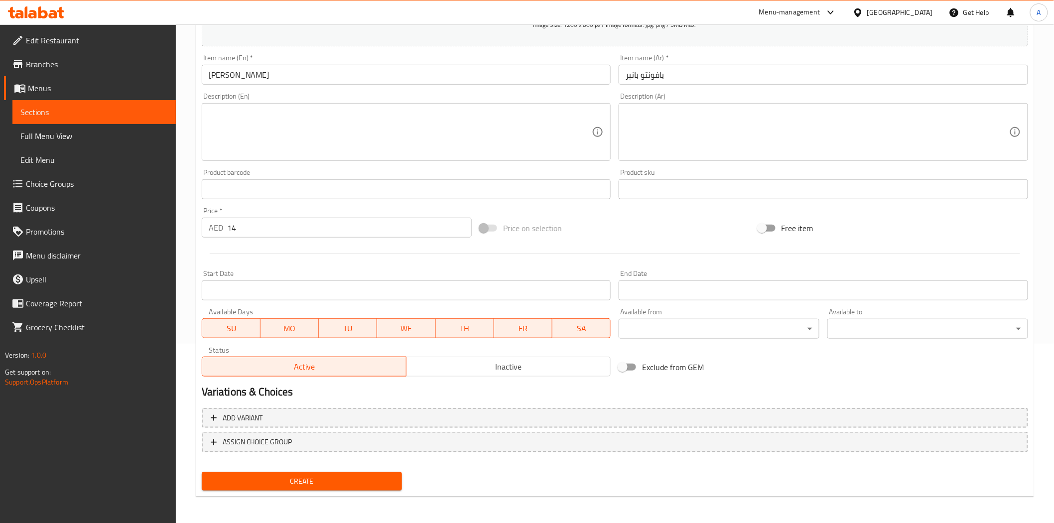
click at [333, 476] on span "Create" at bounding box center [302, 481] width 185 height 12
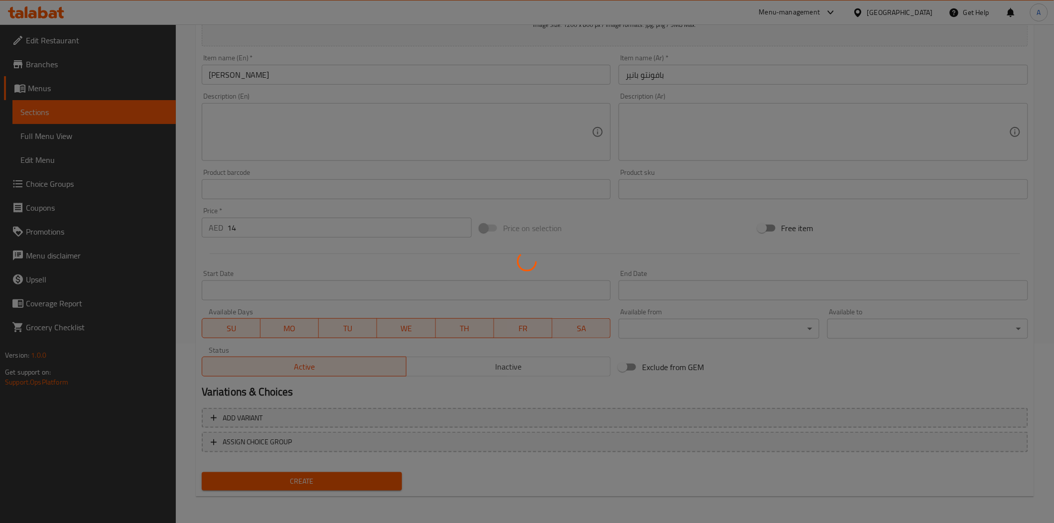
type input "0"
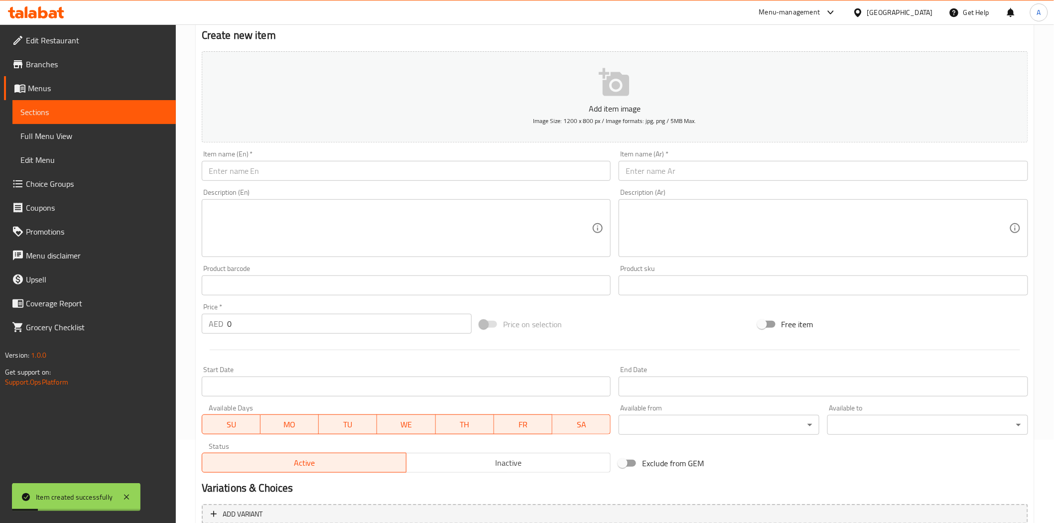
scroll to position [0, 0]
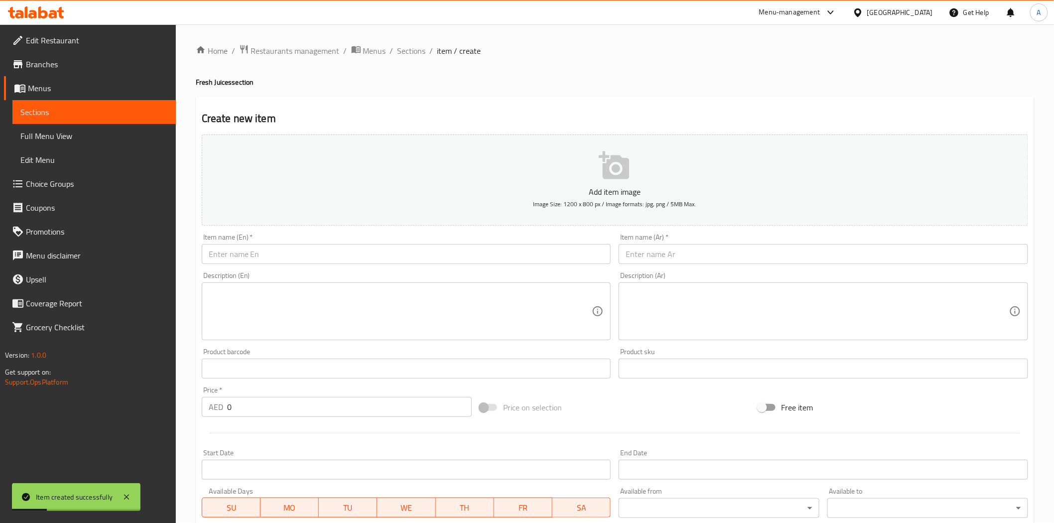
drag, startPoint x: 416, startPoint y: 47, endPoint x: 424, endPoint y: 73, distance: 27.1
click at [416, 47] on span "Sections" at bounding box center [411, 51] width 28 height 12
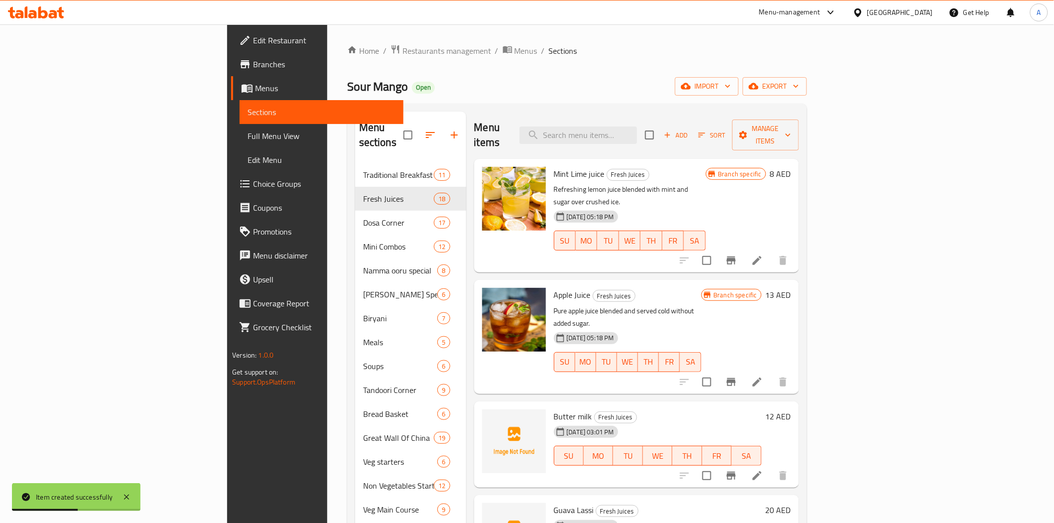
click at [590, 409] on h6 "Butter milk Fresh Juices" at bounding box center [658, 416] width 208 height 14
click at [601, 13] on div "Menu-management [GEOGRAPHIC_DATA] Get Help A" at bounding box center [527, 12] width 1054 height 24
click at [564, 65] on div "Home / Restaurants management / Menus / Sections Sour Mango Open import export …" at bounding box center [577, 480] width 460 height 872
